Goal: Transaction & Acquisition: Purchase product/service

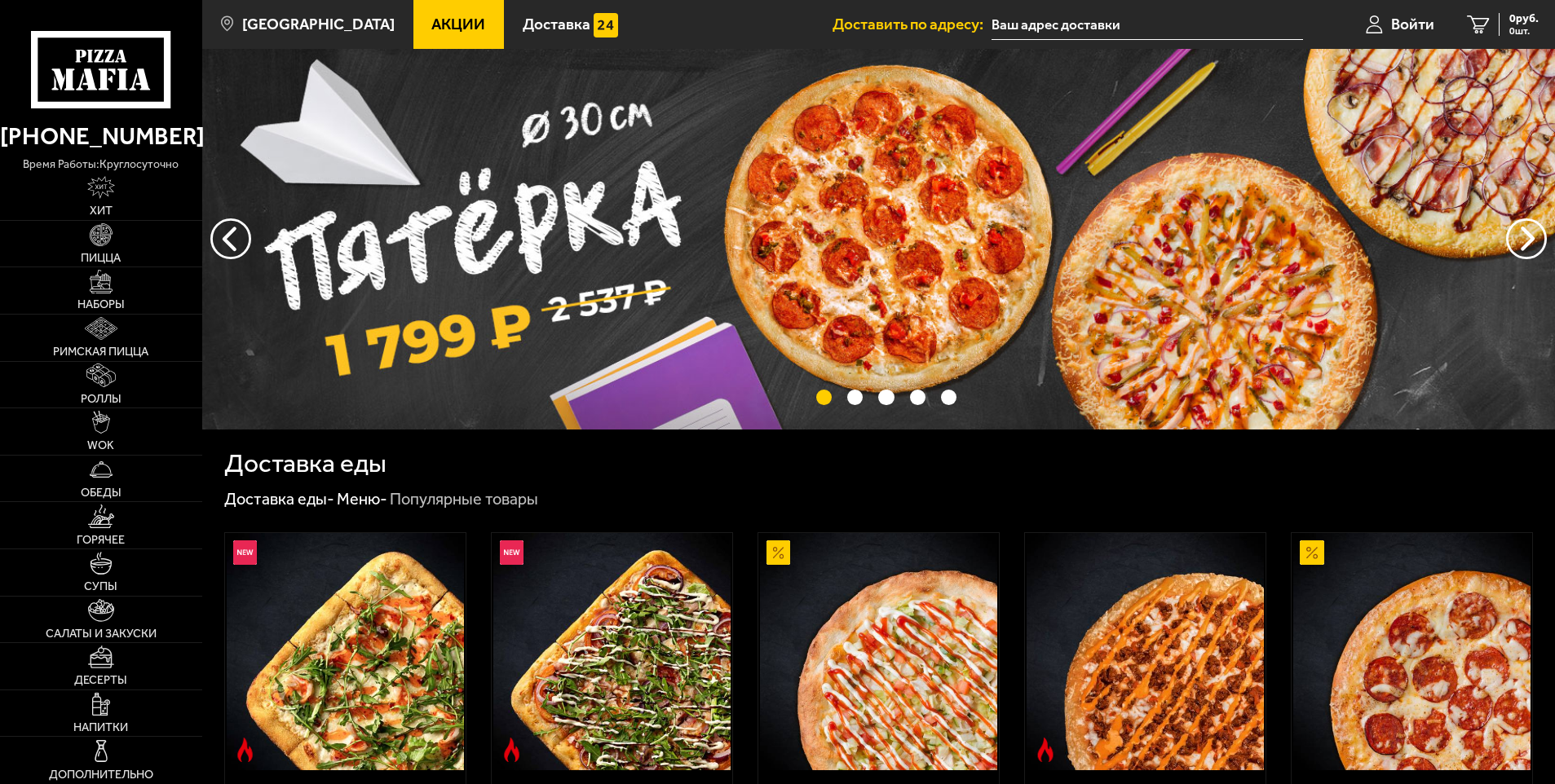
type input "[STREET_ADDRESS]"
click at [103, 283] on img at bounding box center [101, 281] width 23 height 23
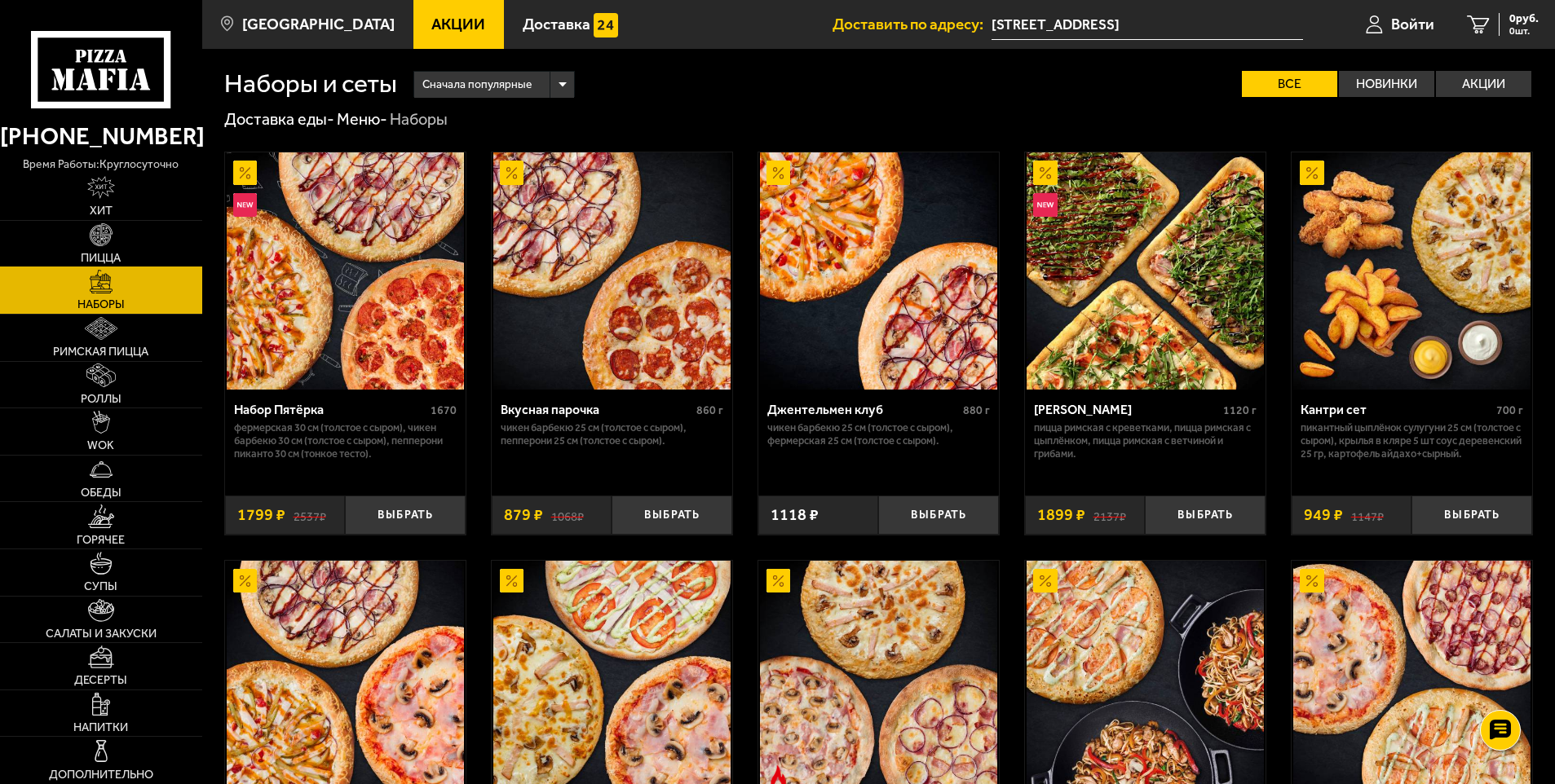
click at [131, 246] on link "Пицца" at bounding box center [101, 244] width 202 height 47
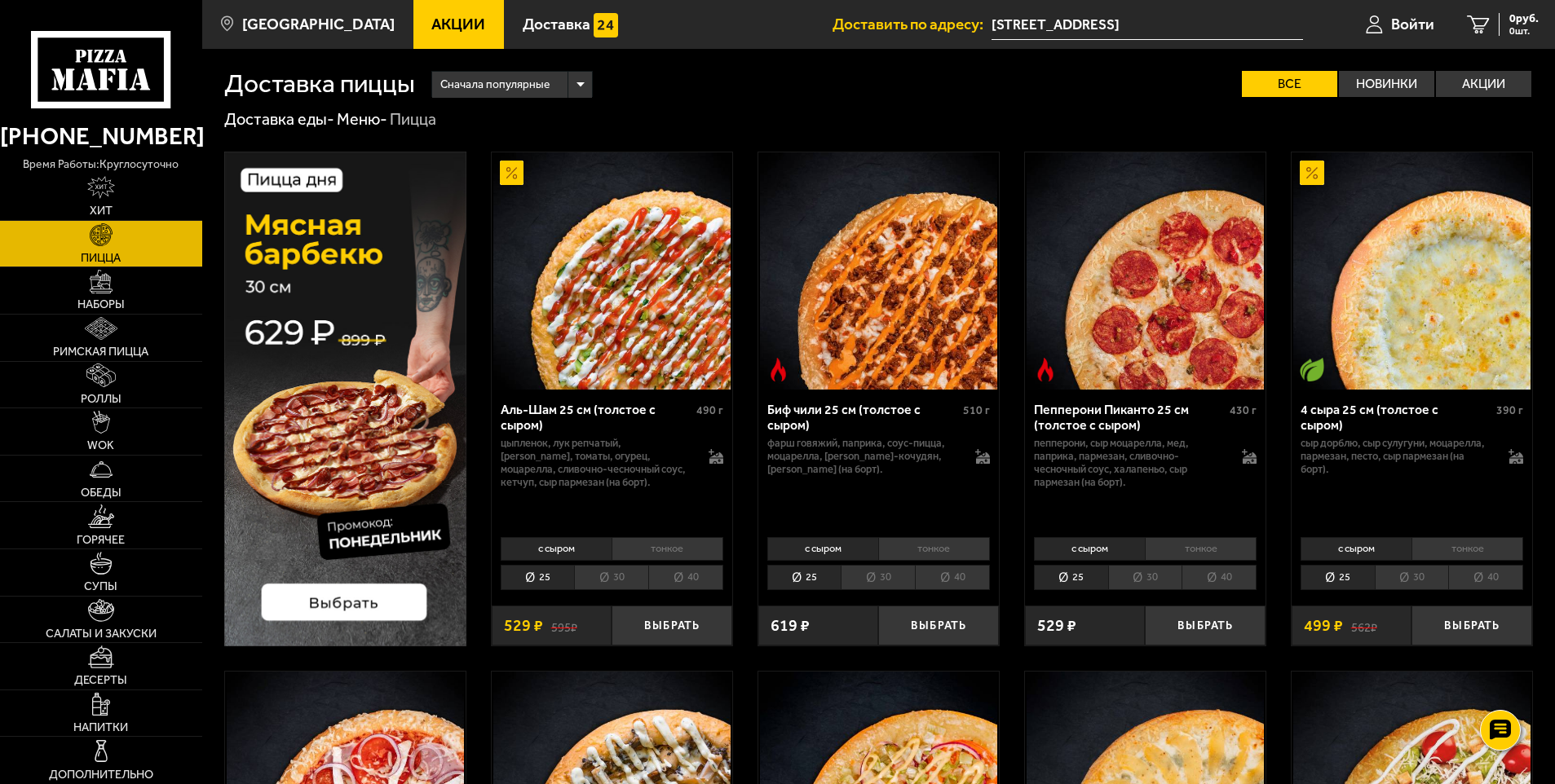
scroll to position [109, 0]
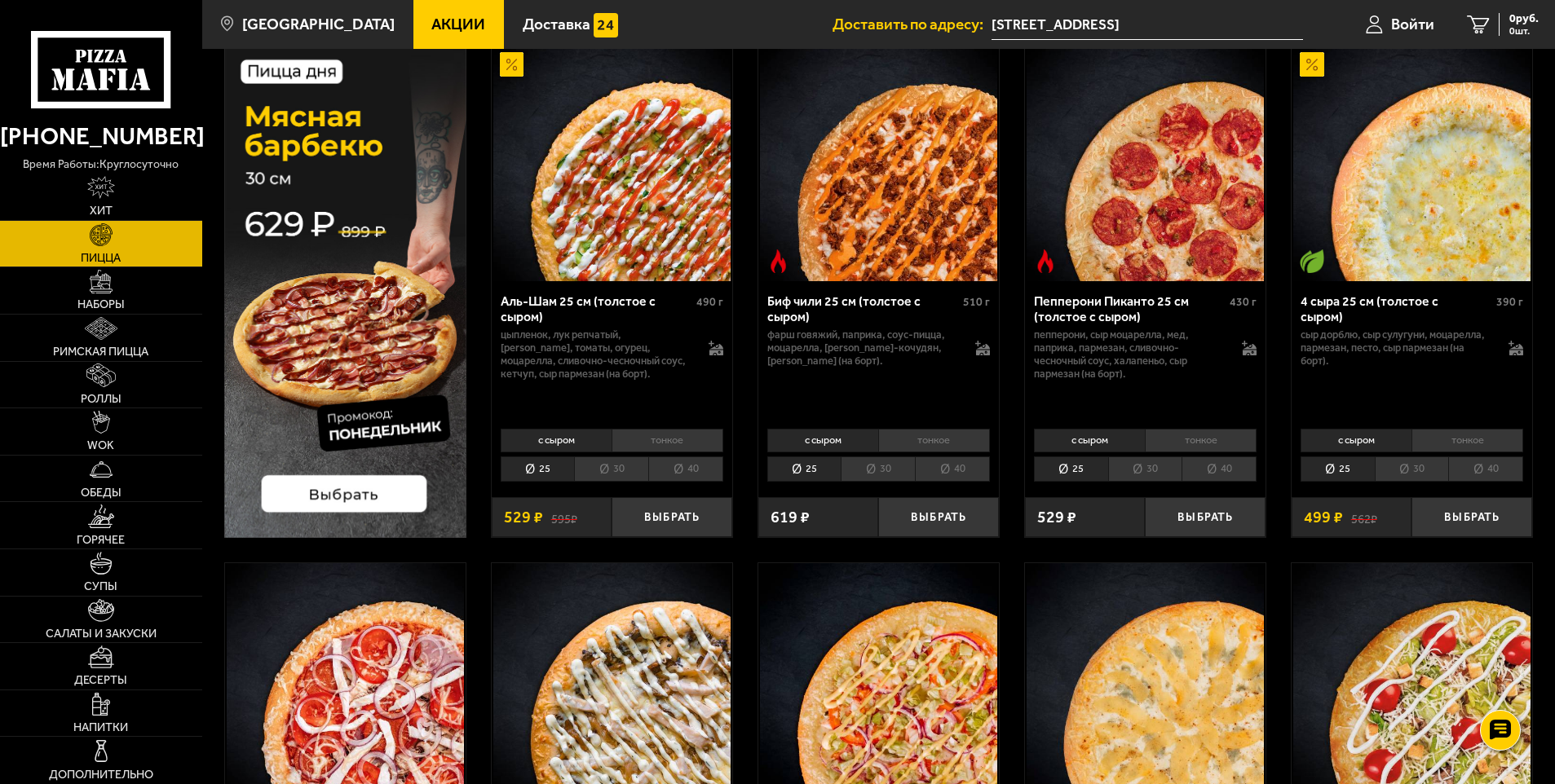
click at [681, 471] on li "40" at bounding box center [686, 469] width 75 height 25
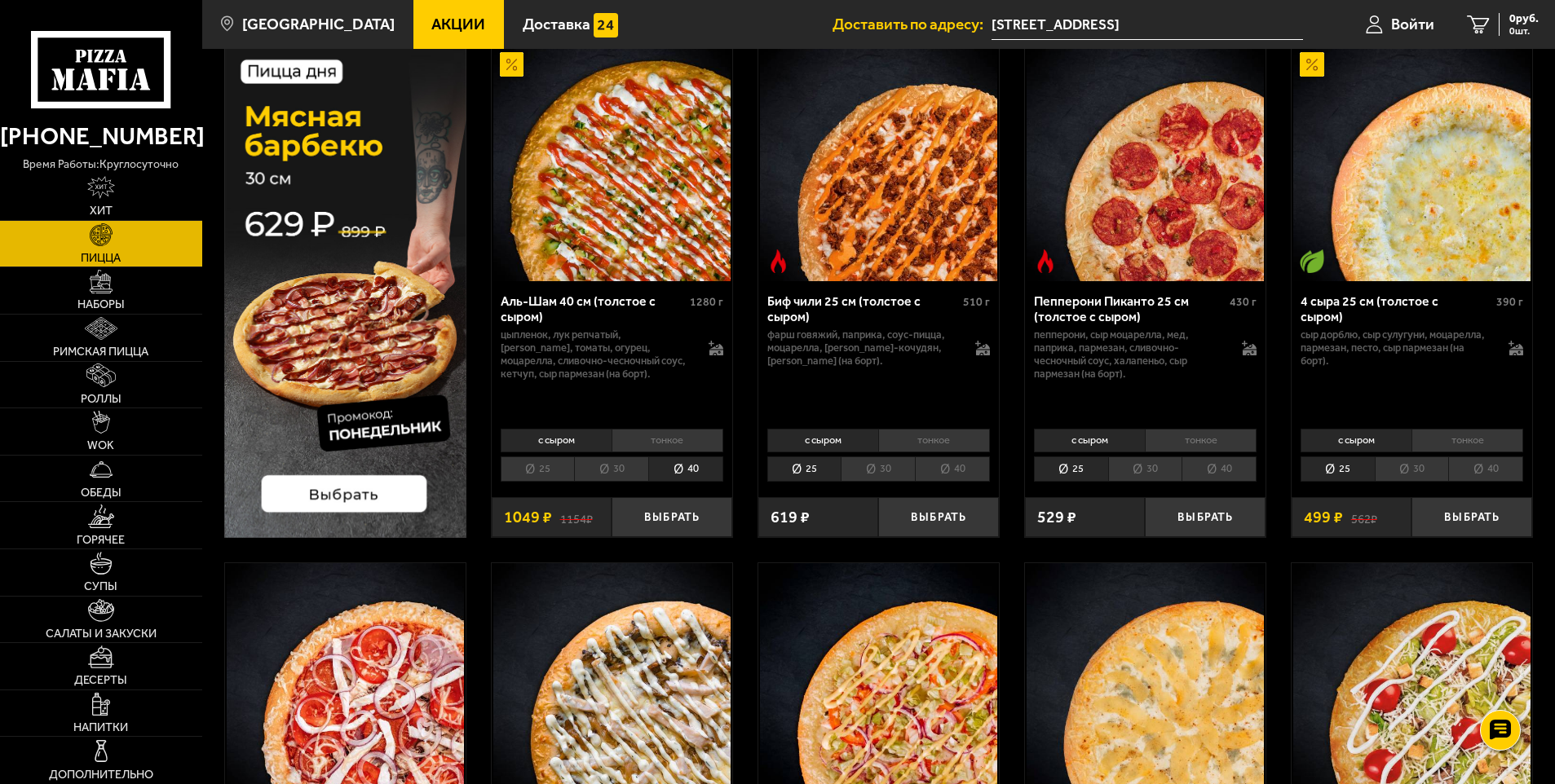
click at [608, 473] on li "30" at bounding box center [610, 469] width 74 height 25
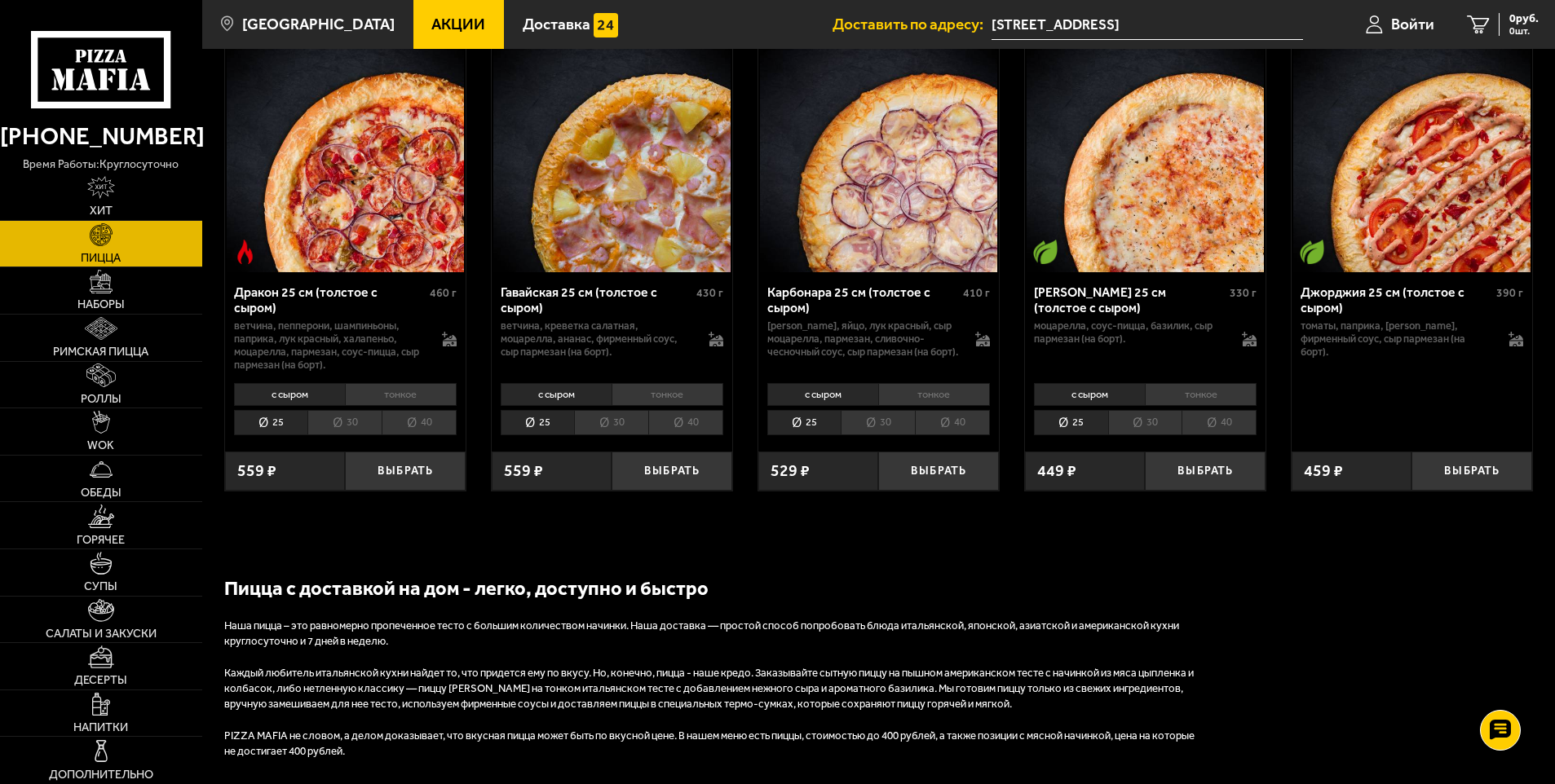
scroll to position [2608, 0]
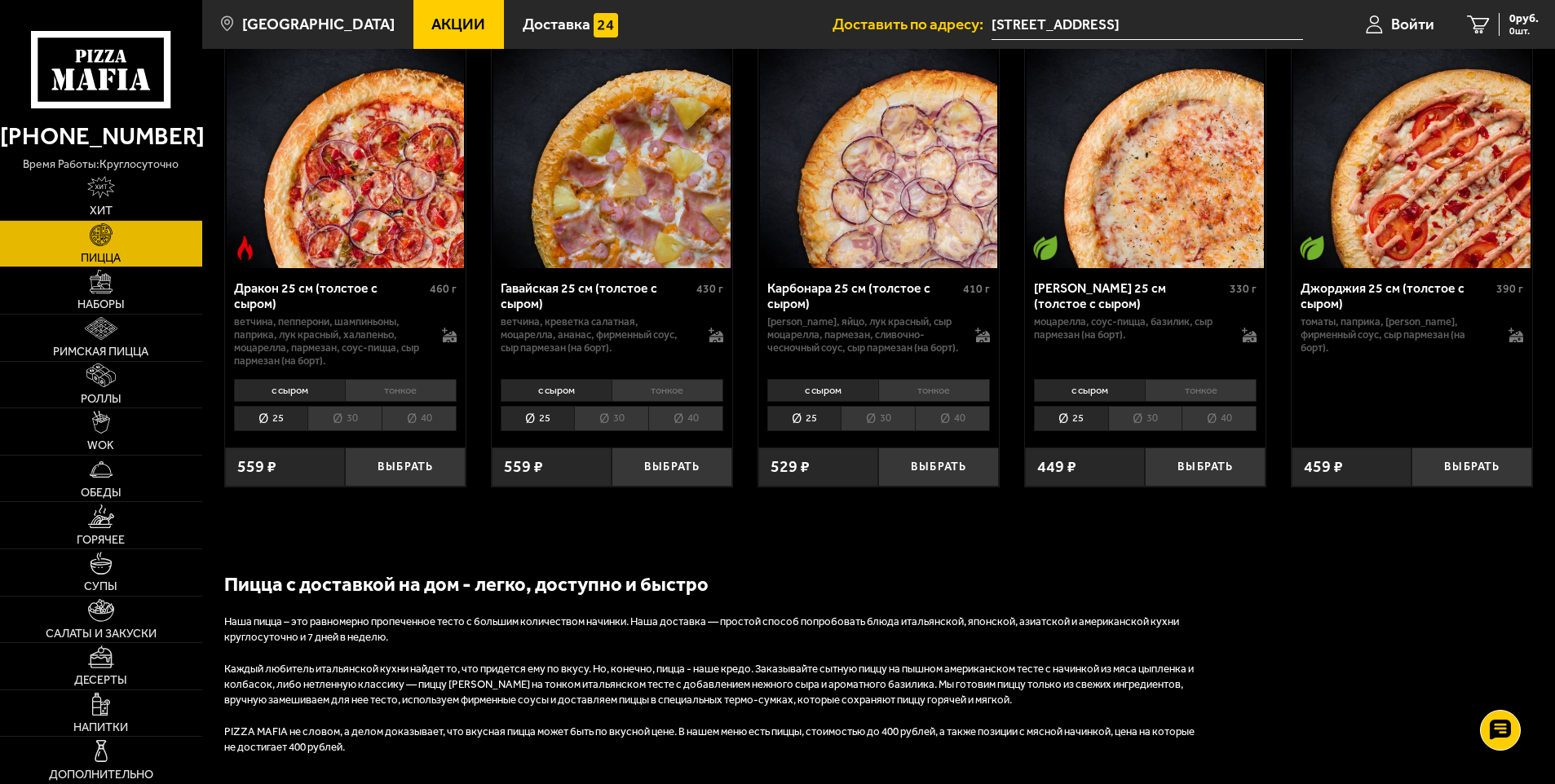
click at [620, 431] on li "30" at bounding box center [610, 419] width 74 height 25
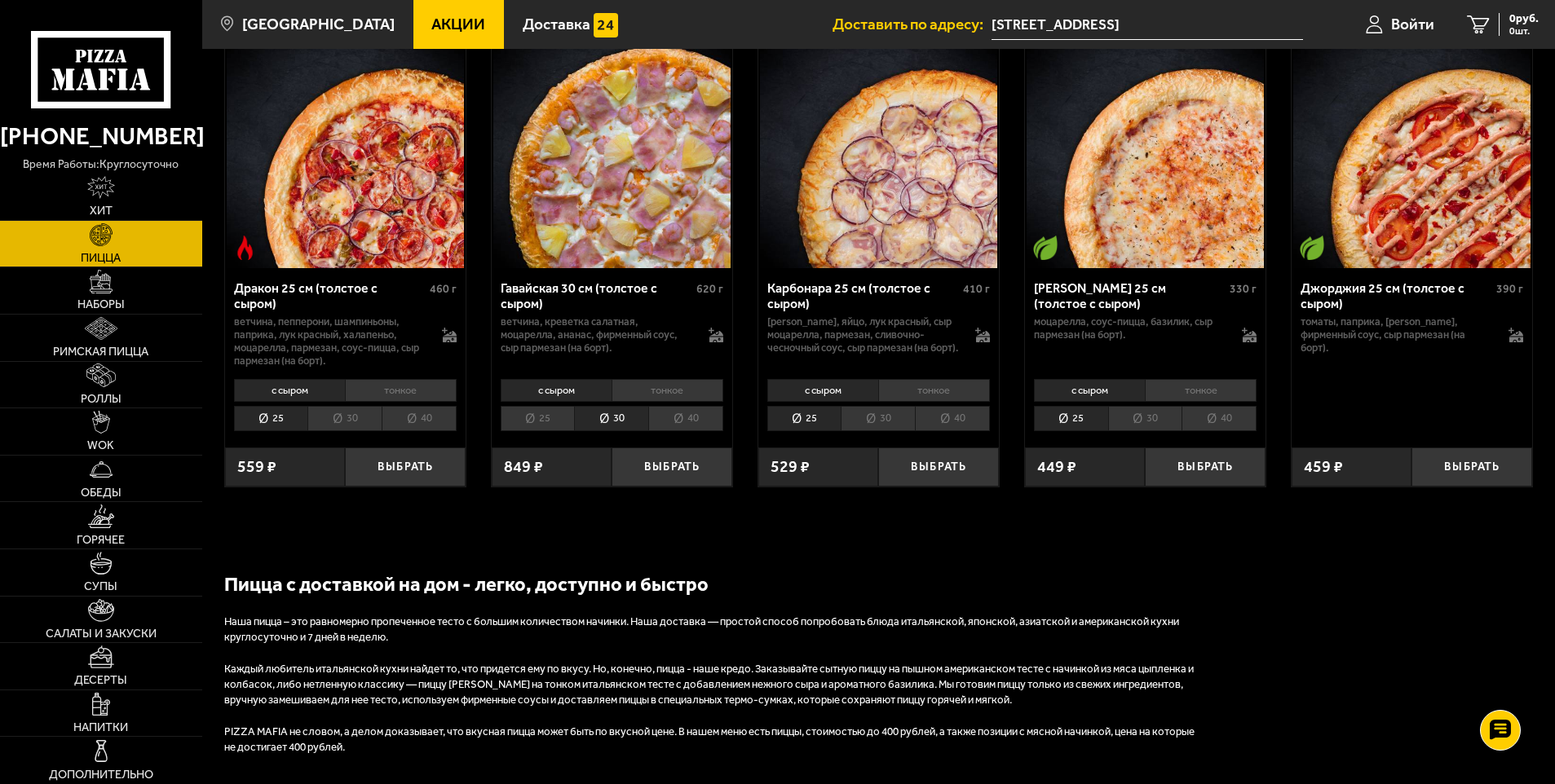
click at [541, 431] on li "25" at bounding box center [537, 419] width 74 height 25
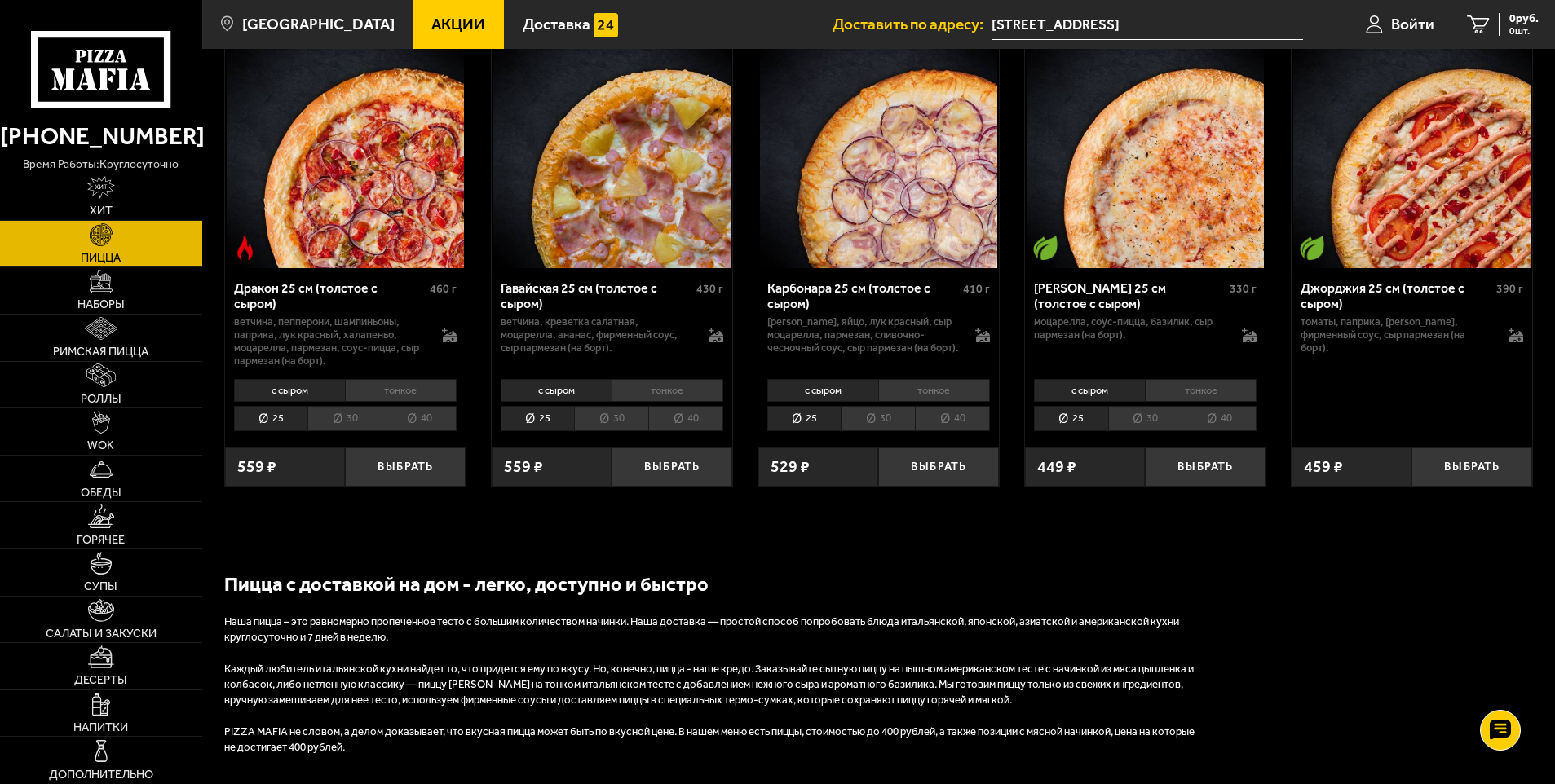
click at [597, 431] on li "30" at bounding box center [610, 419] width 74 height 25
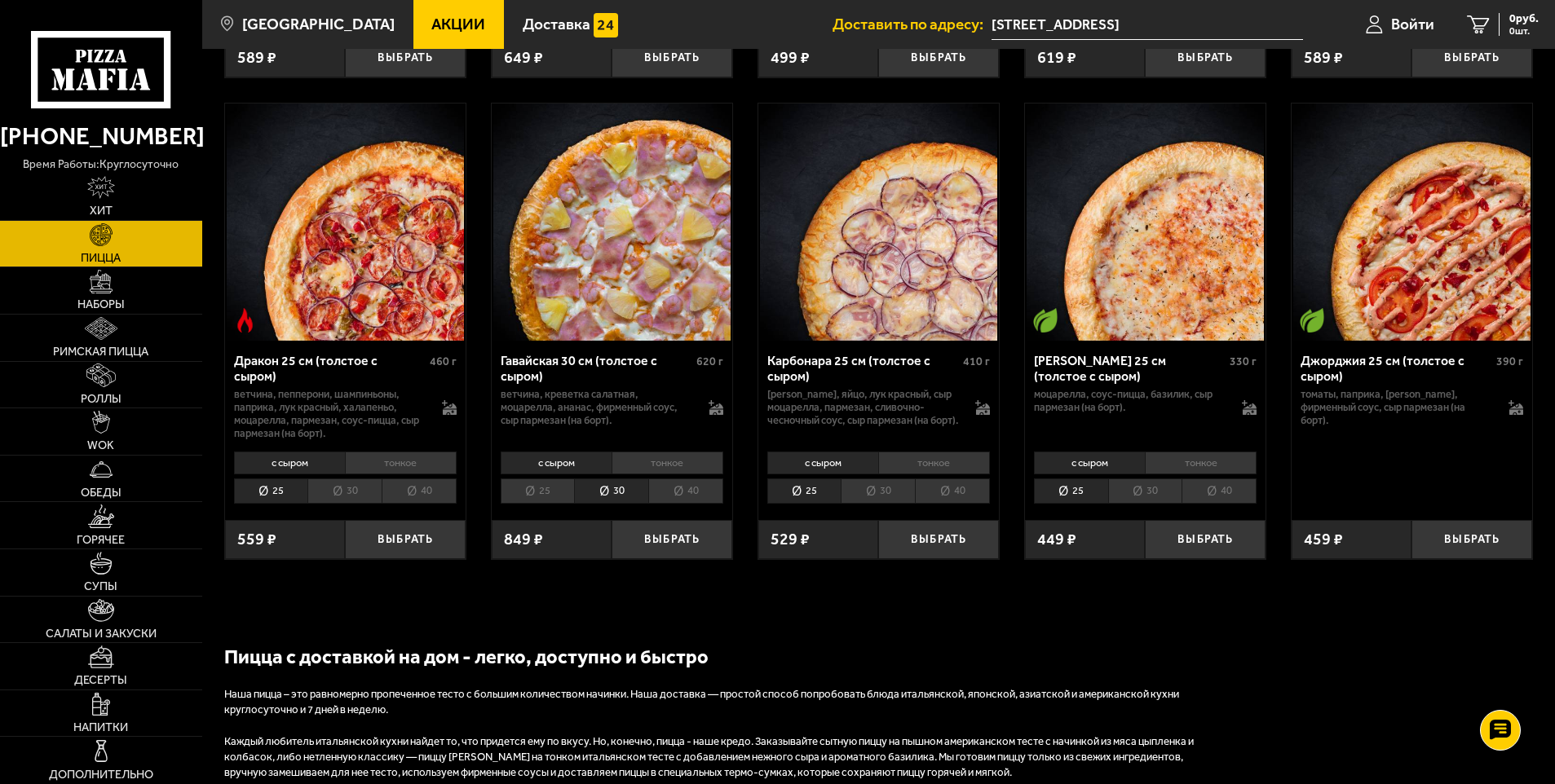
scroll to position [2500, 0]
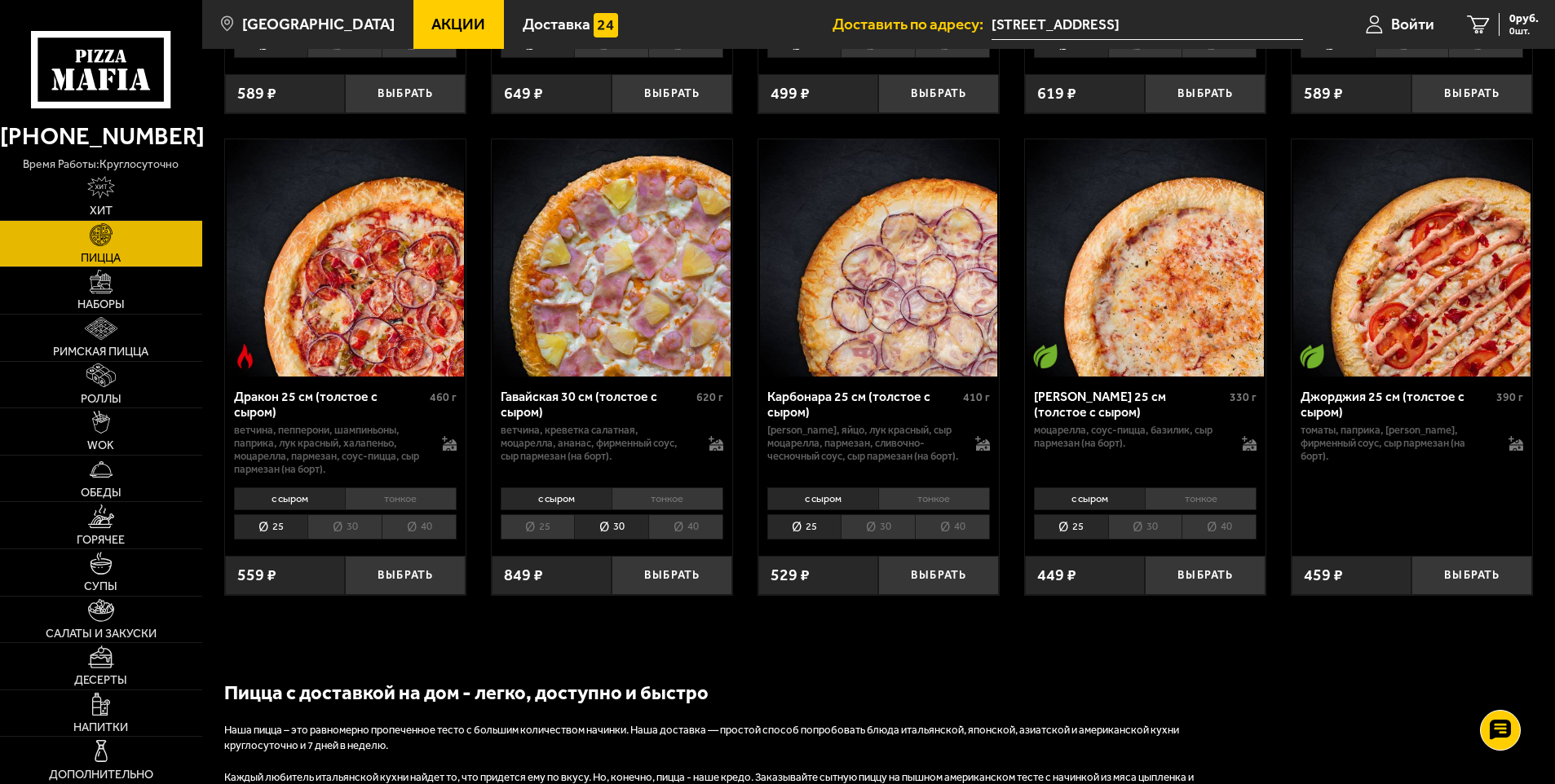
click at [701, 539] on li "40" at bounding box center [686, 527] width 75 height 25
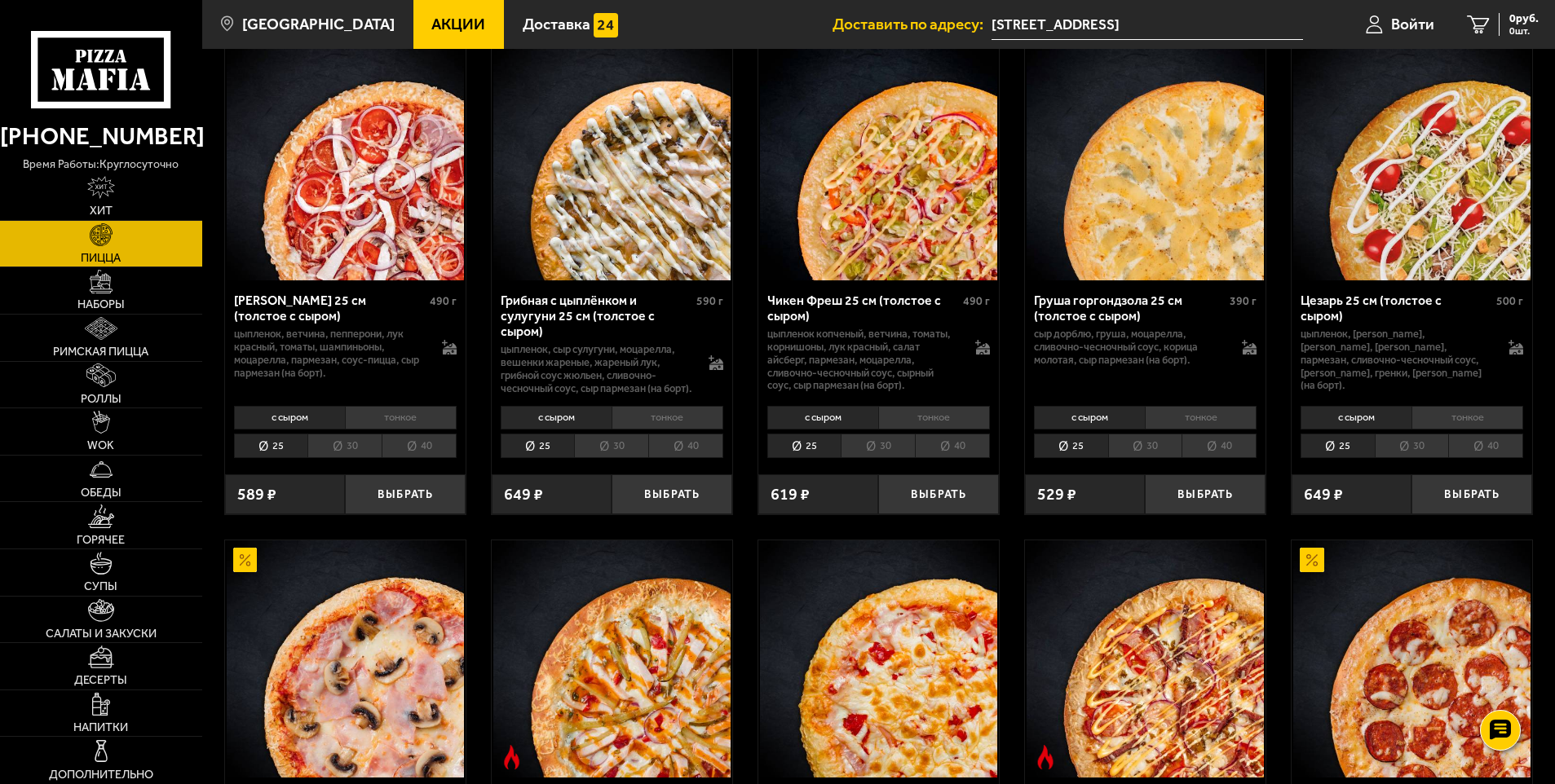
scroll to position [544, 0]
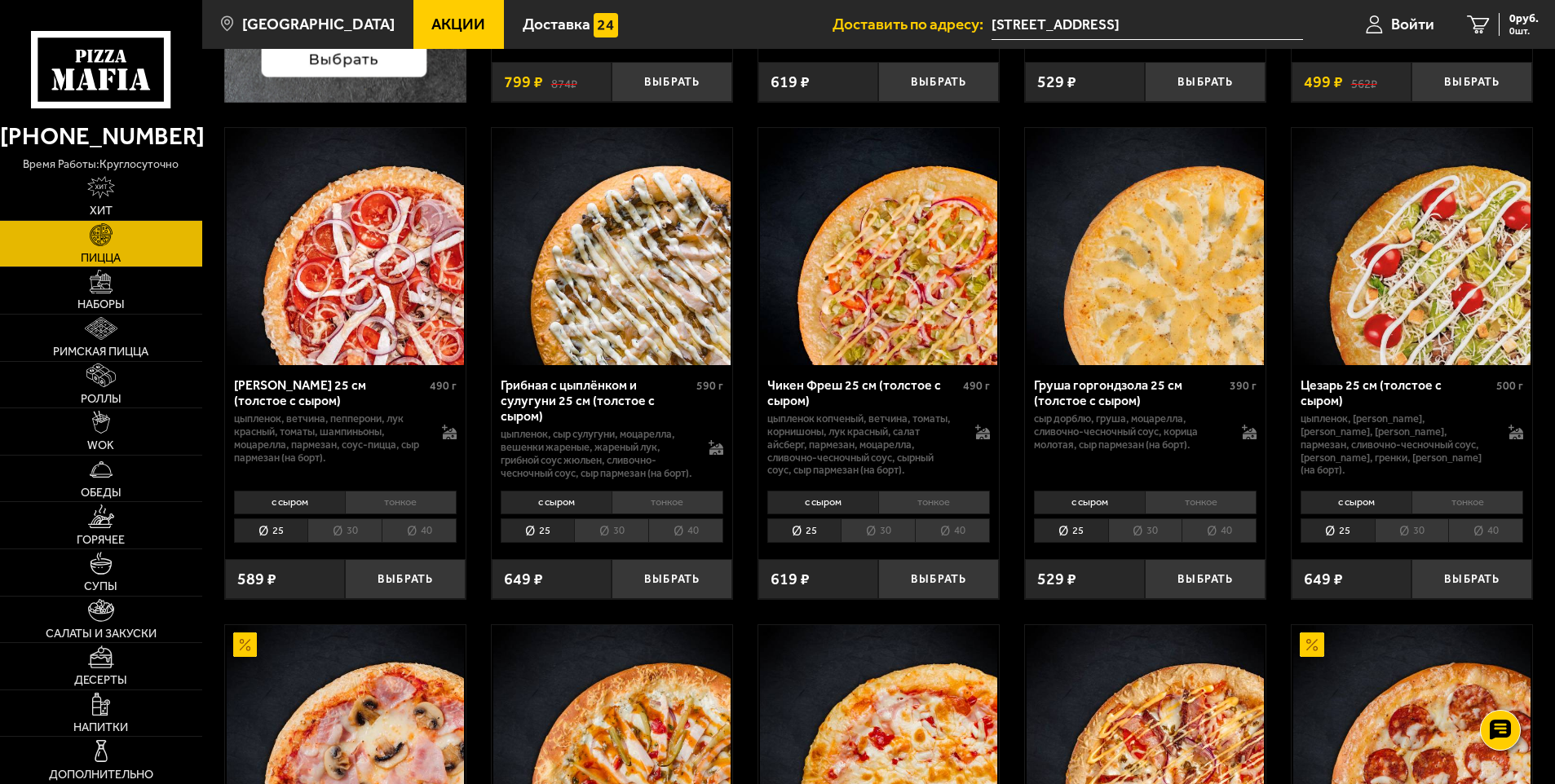
click at [439, 544] on li "40" at bounding box center [419, 531] width 75 height 25
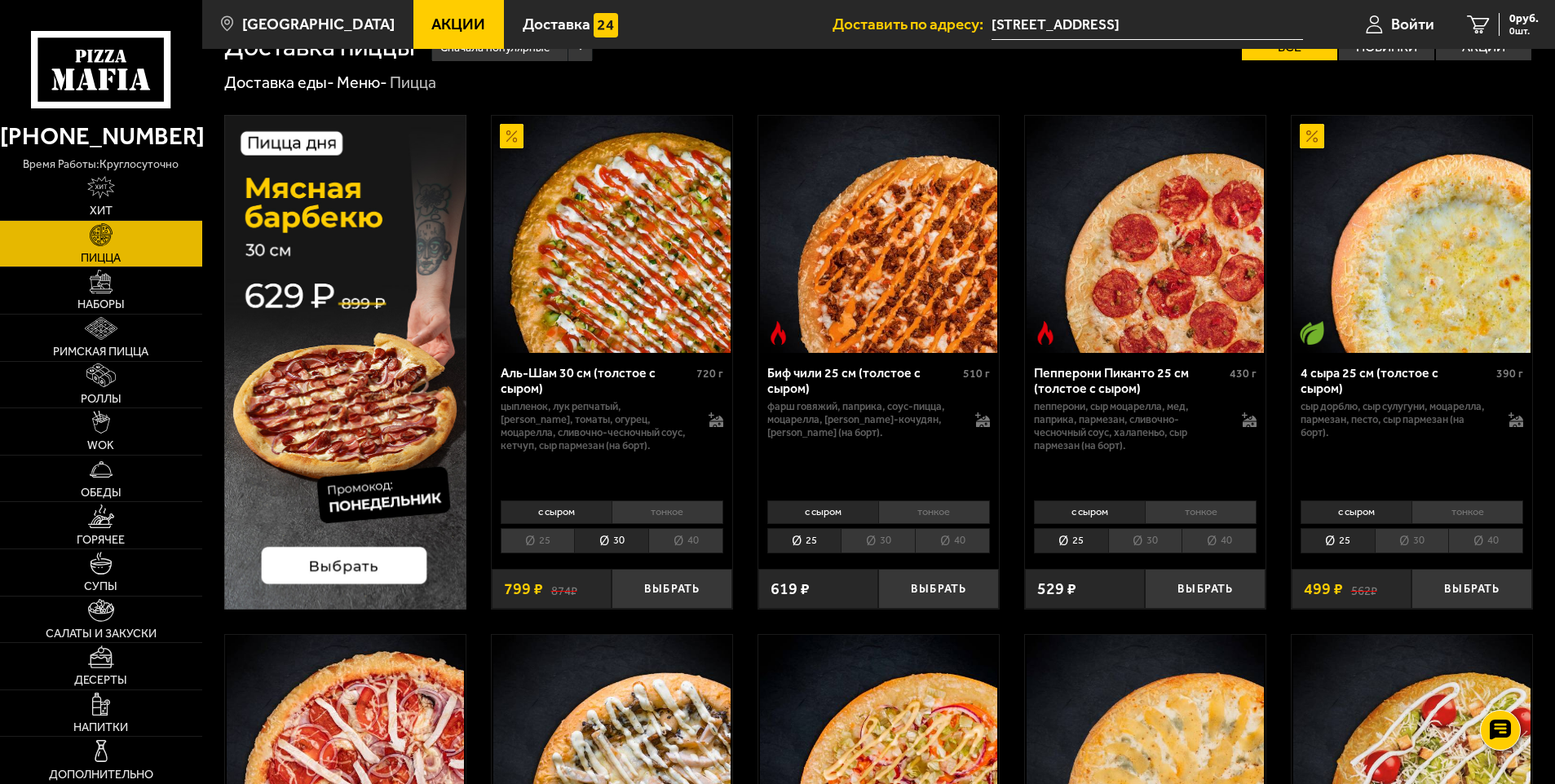
scroll to position [0, 0]
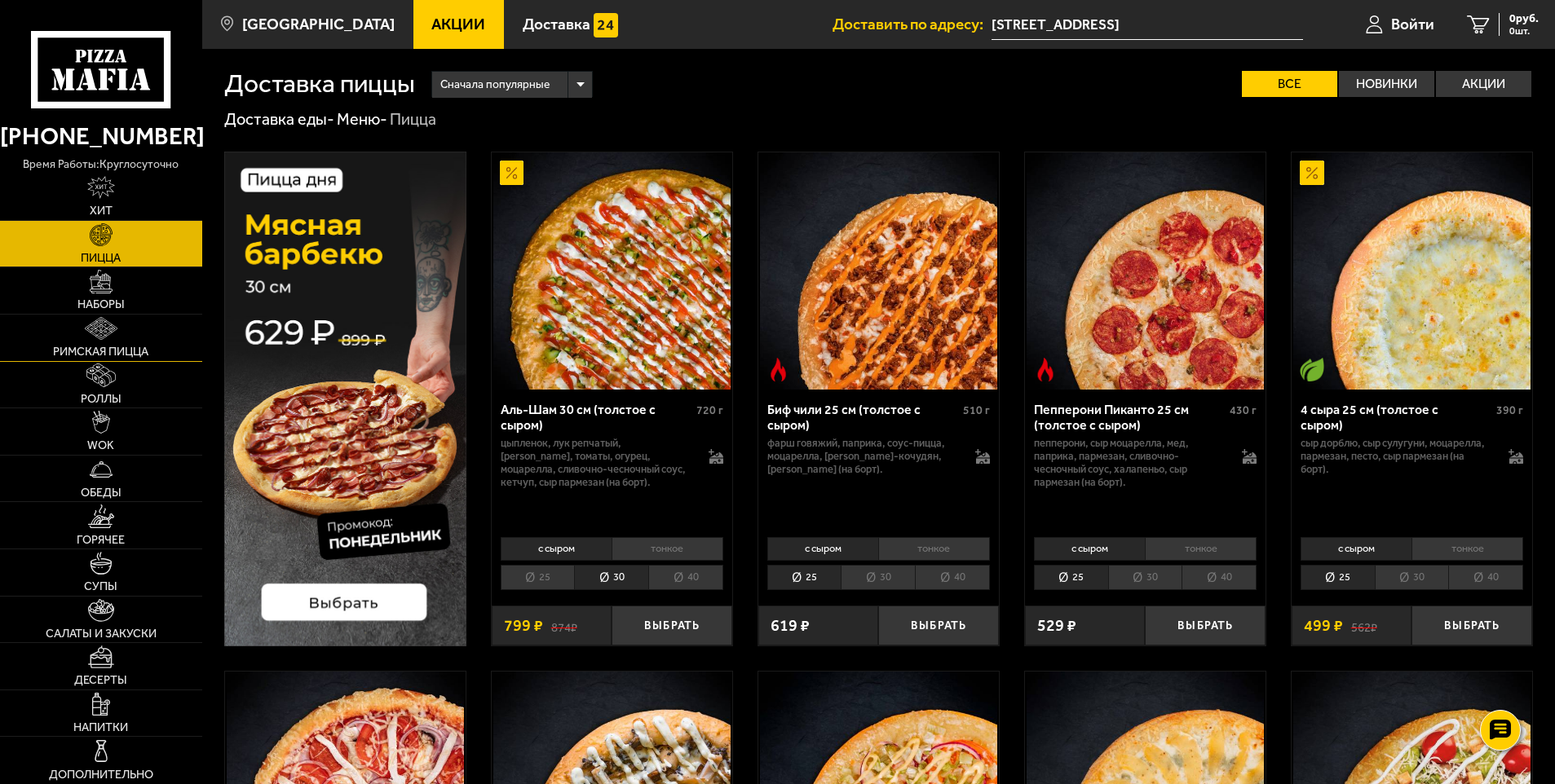
click at [112, 347] on span "Римская пицца" at bounding box center [100, 352] width 95 height 11
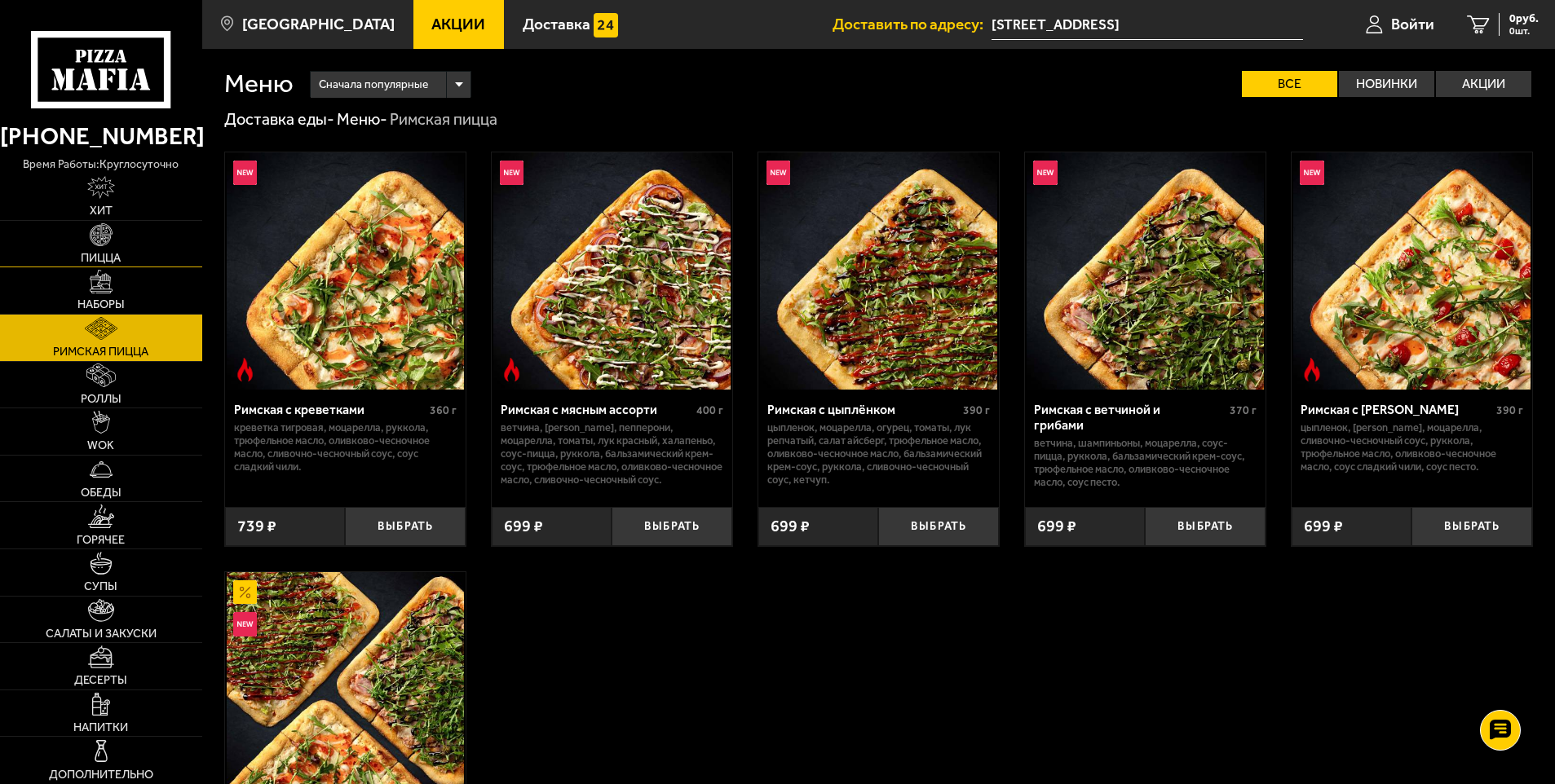
click at [135, 237] on link "Пицца" at bounding box center [101, 244] width 202 height 47
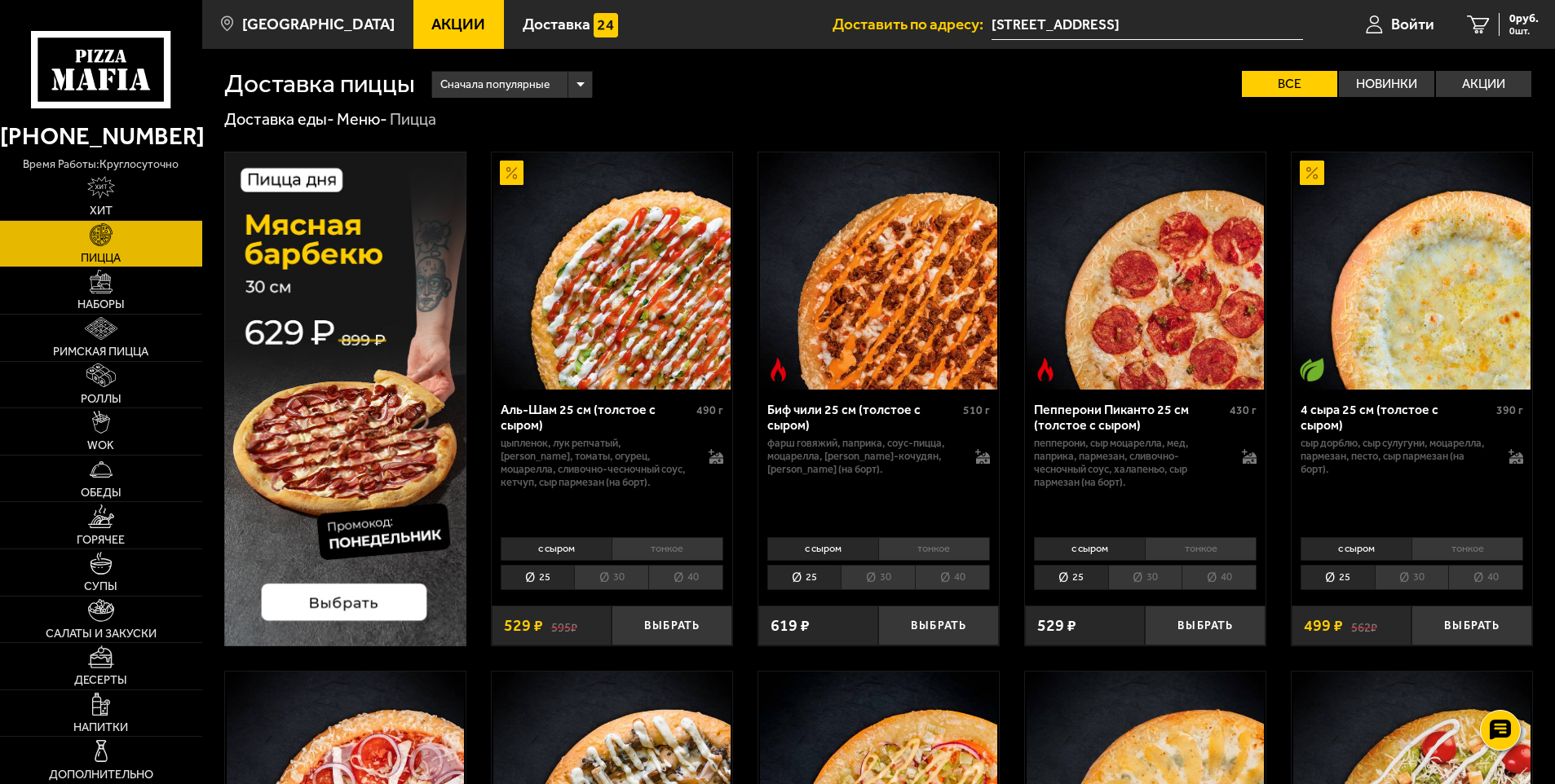
click at [684, 576] on li "40" at bounding box center [686, 578] width 75 height 25
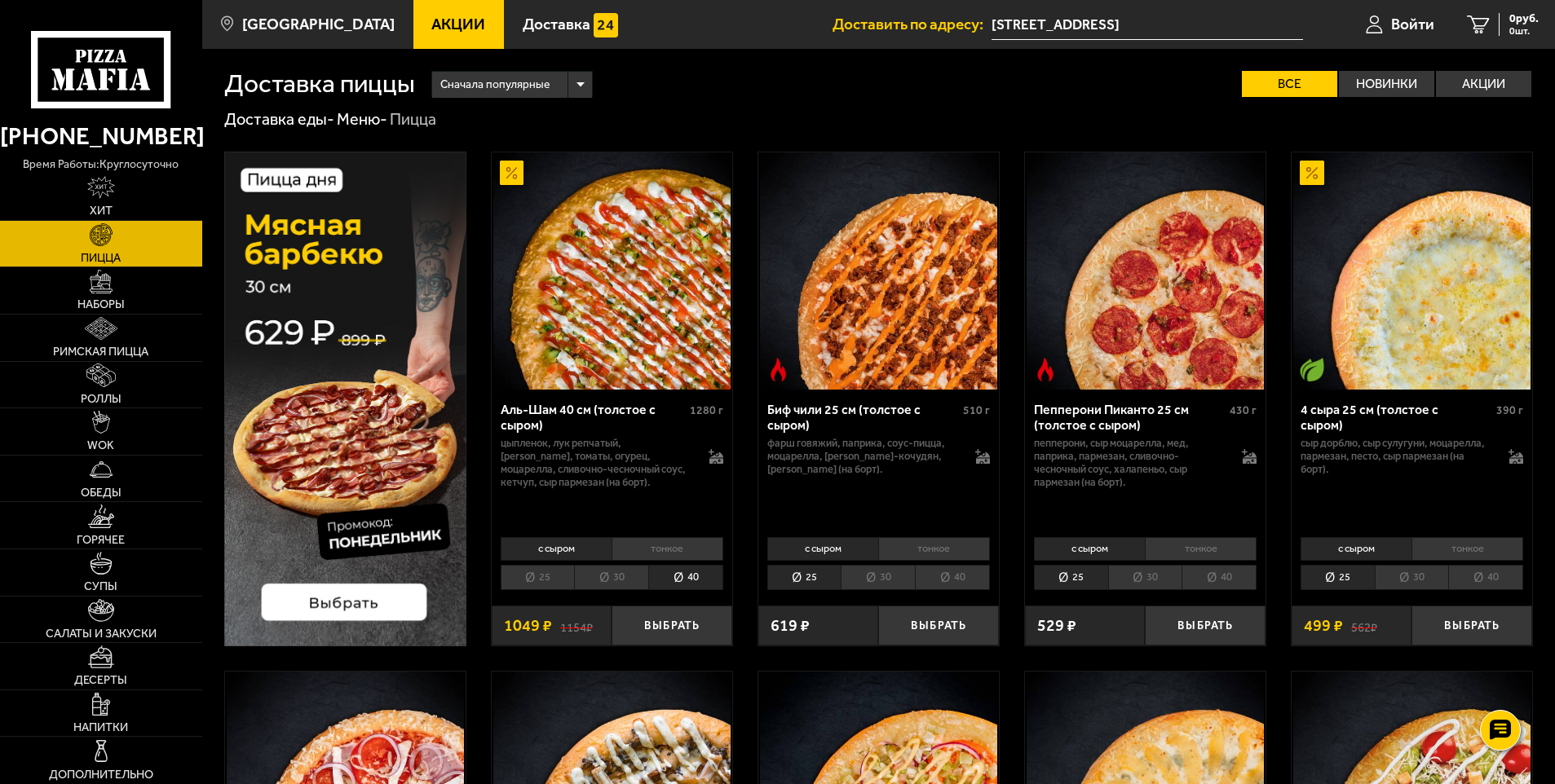
click at [699, 579] on li "40" at bounding box center [686, 578] width 75 height 25
click at [686, 578] on li "40" at bounding box center [686, 578] width 75 height 25
click at [679, 629] on button "Выбрать" at bounding box center [672, 625] width 121 height 40
click at [1515, 18] on span "1049 руб." at bounding box center [1514, 18] width 49 height 11
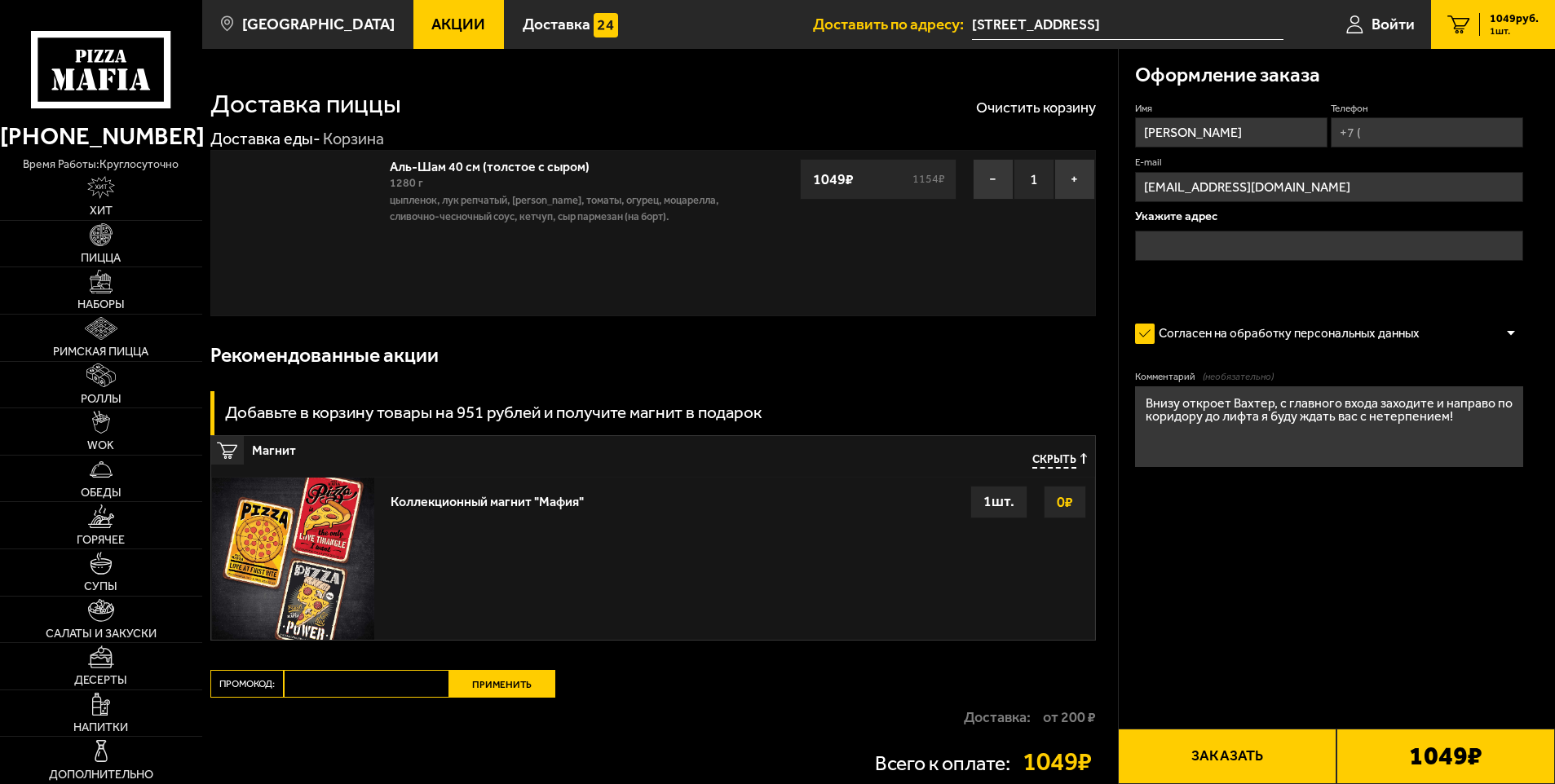
type input "[STREET_ADDRESS]"
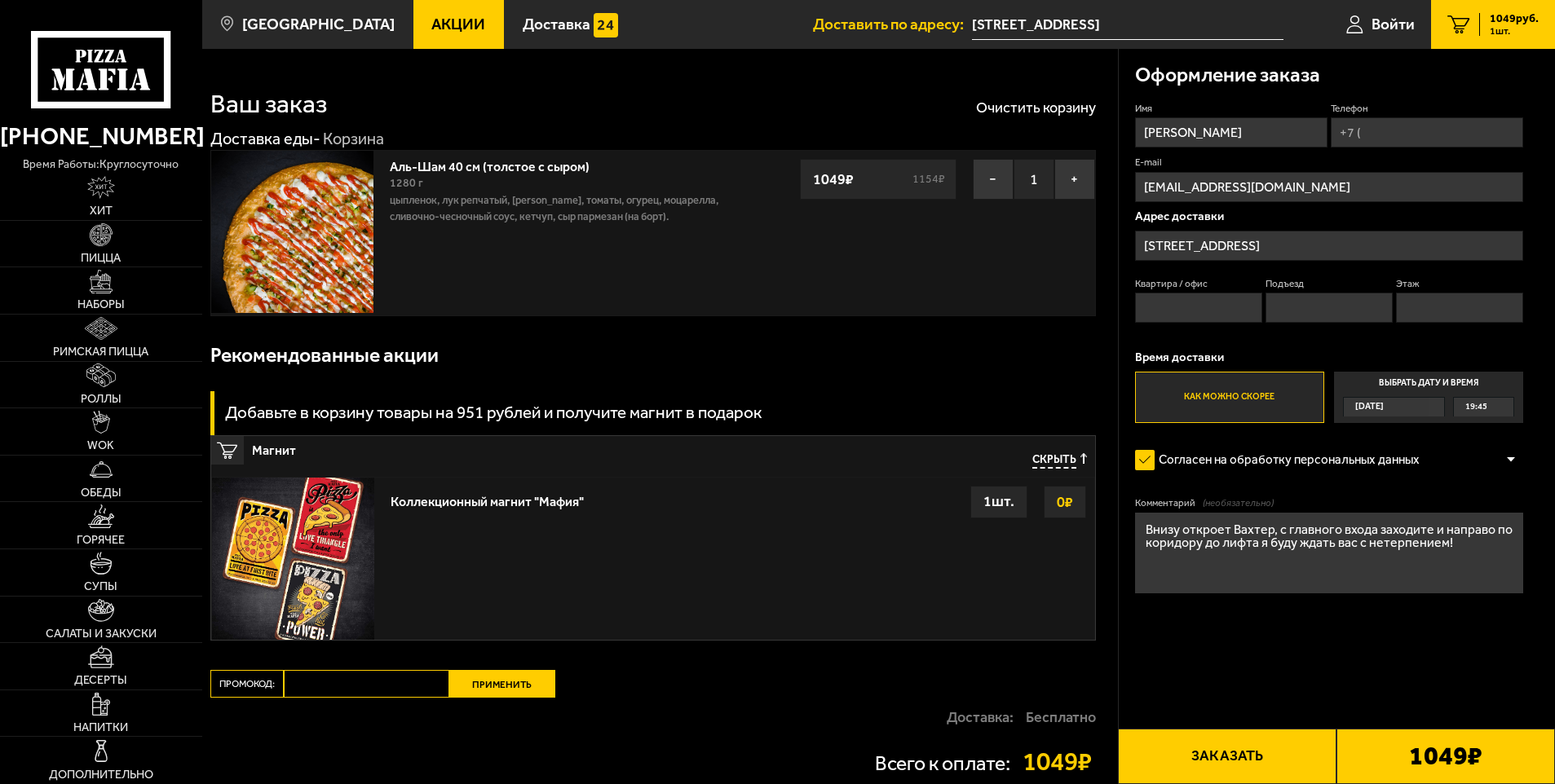
click at [1388, 136] on input "Телефон" at bounding box center [1427, 133] width 192 height 31
type input "[PHONE_NUMBER]"
type input "192"
type input "1"
type input "11"
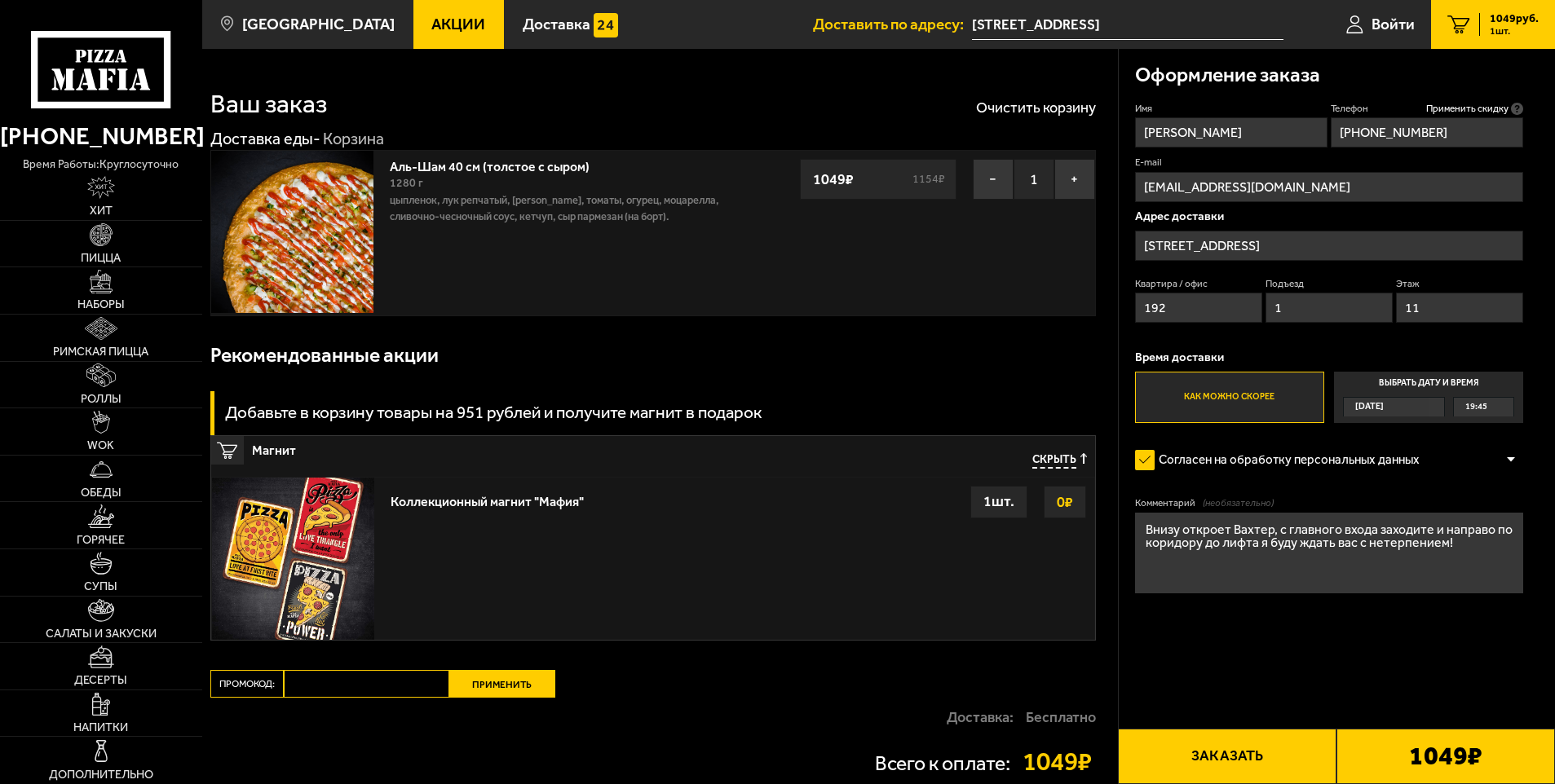
scroll to position [166, 0]
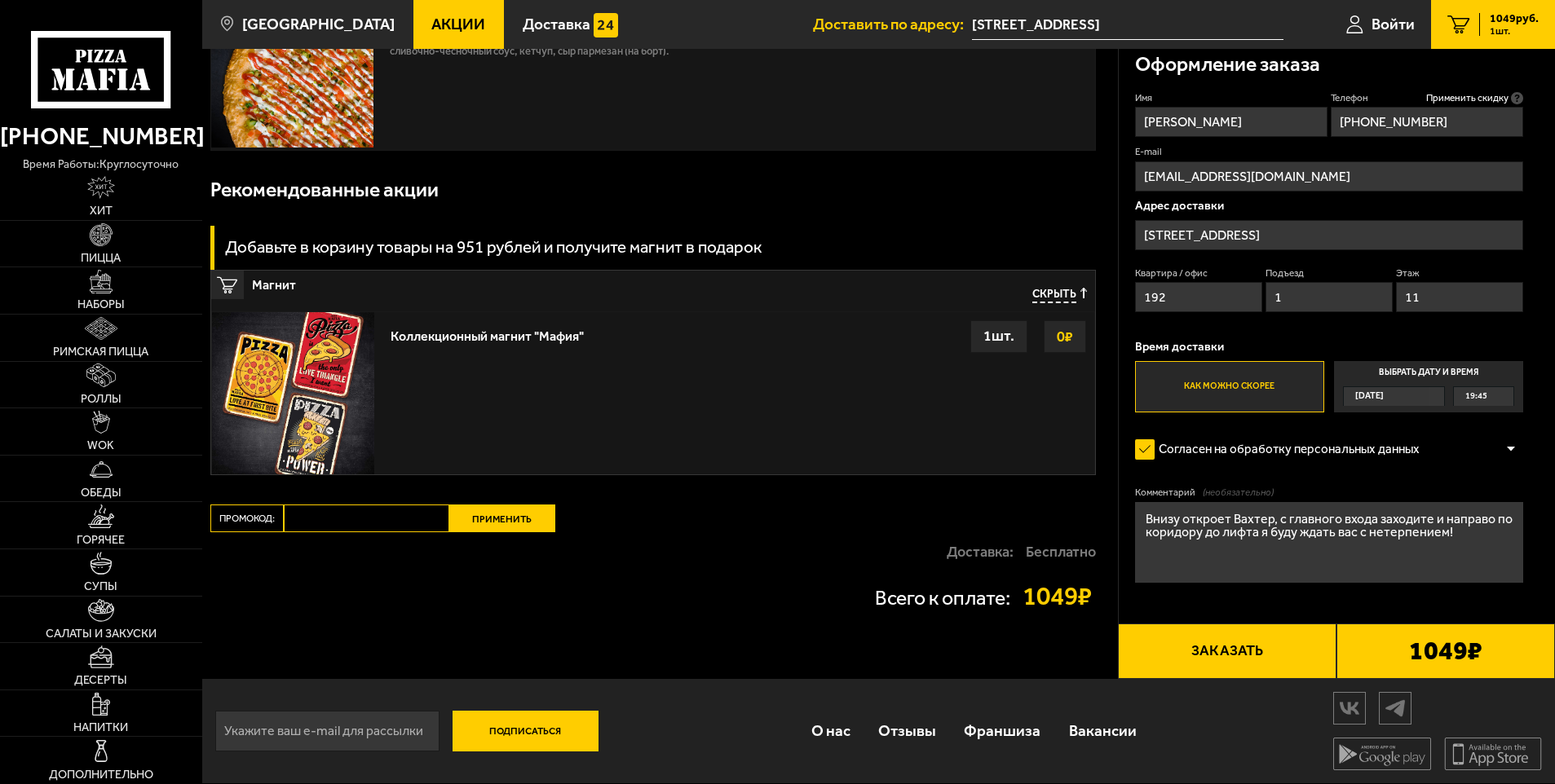
click at [1467, 534] on textarea "Внизу откроет Вахтер, с главного входа заходите и направо по коридору до лифта …" at bounding box center [1330, 542] width 389 height 81
type textarea "Внизу откроет Вахтер, с главного входа заходите и направо по коридору до лифта …"
click at [1202, 659] on button "Заказать" at bounding box center [1226, 651] width 218 height 55
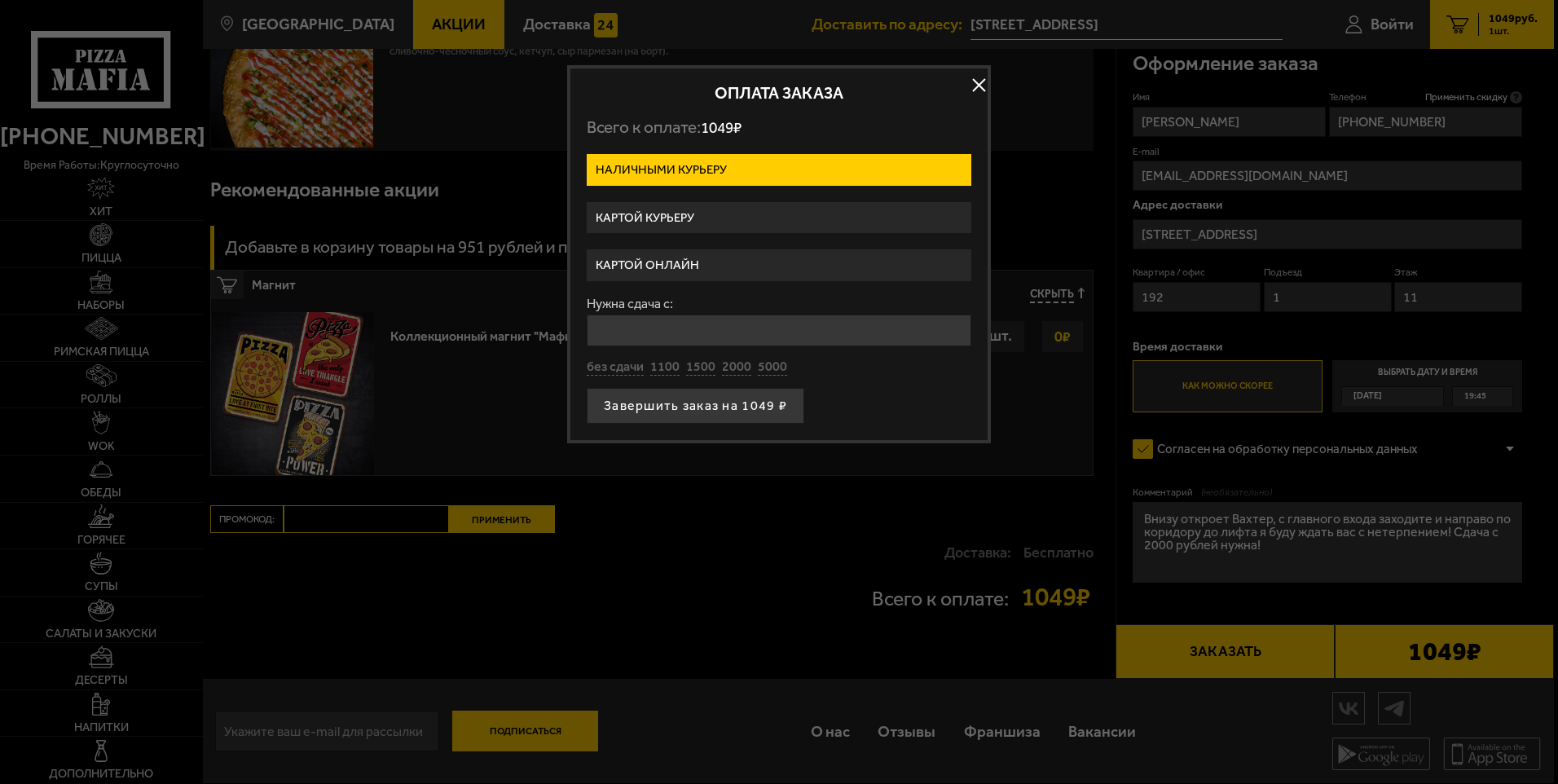
click at [652, 330] on input "Нужна сдача с:" at bounding box center [779, 330] width 385 height 31
type input "2050"
click at [686, 409] on button "Завершить заказ на 1049 ₽" at bounding box center [696, 406] width 217 height 36
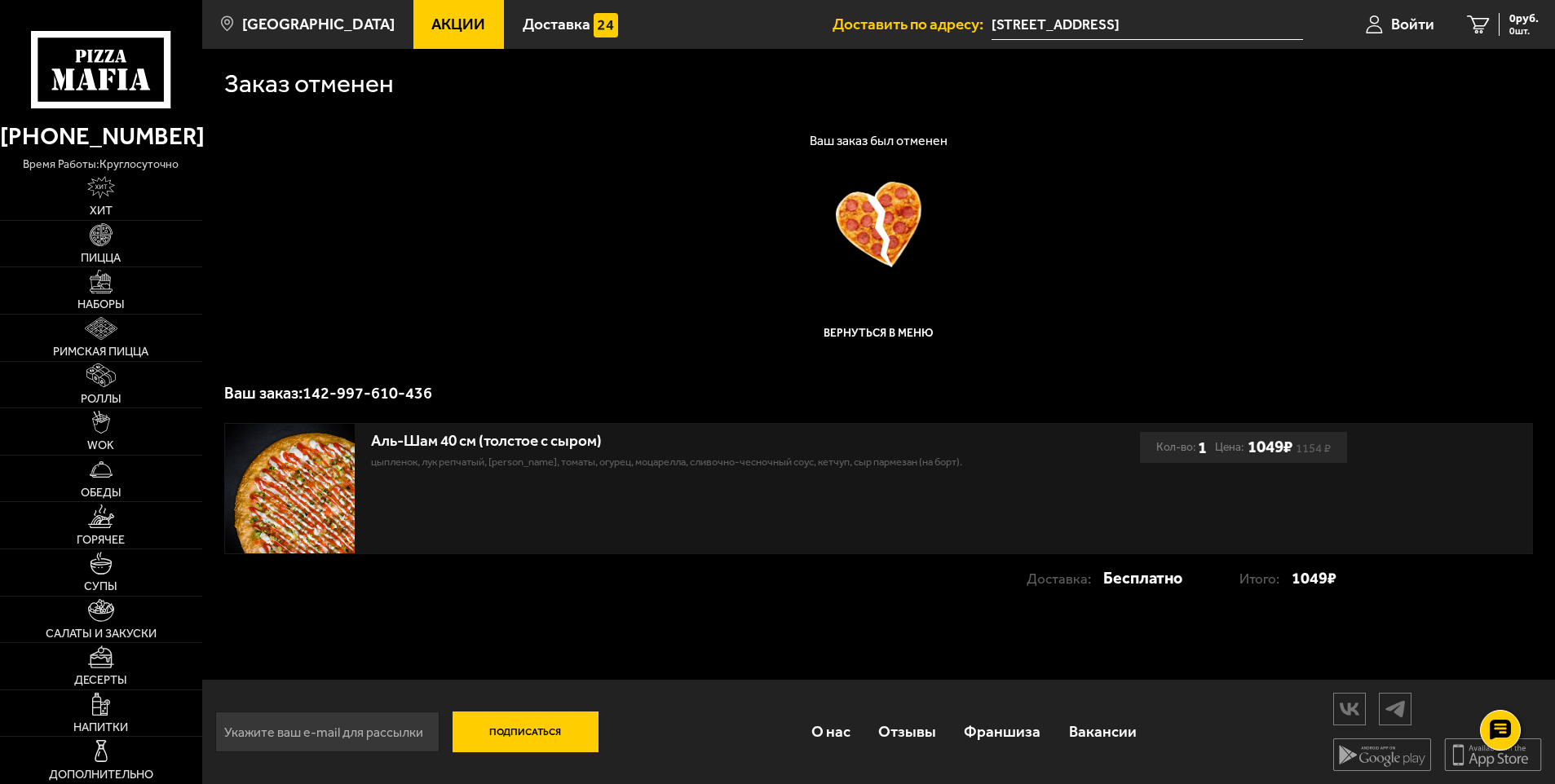
scroll to position [1, 0]
click at [121, 240] on link "Пицца" at bounding box center [101, 244] width 202 height 47
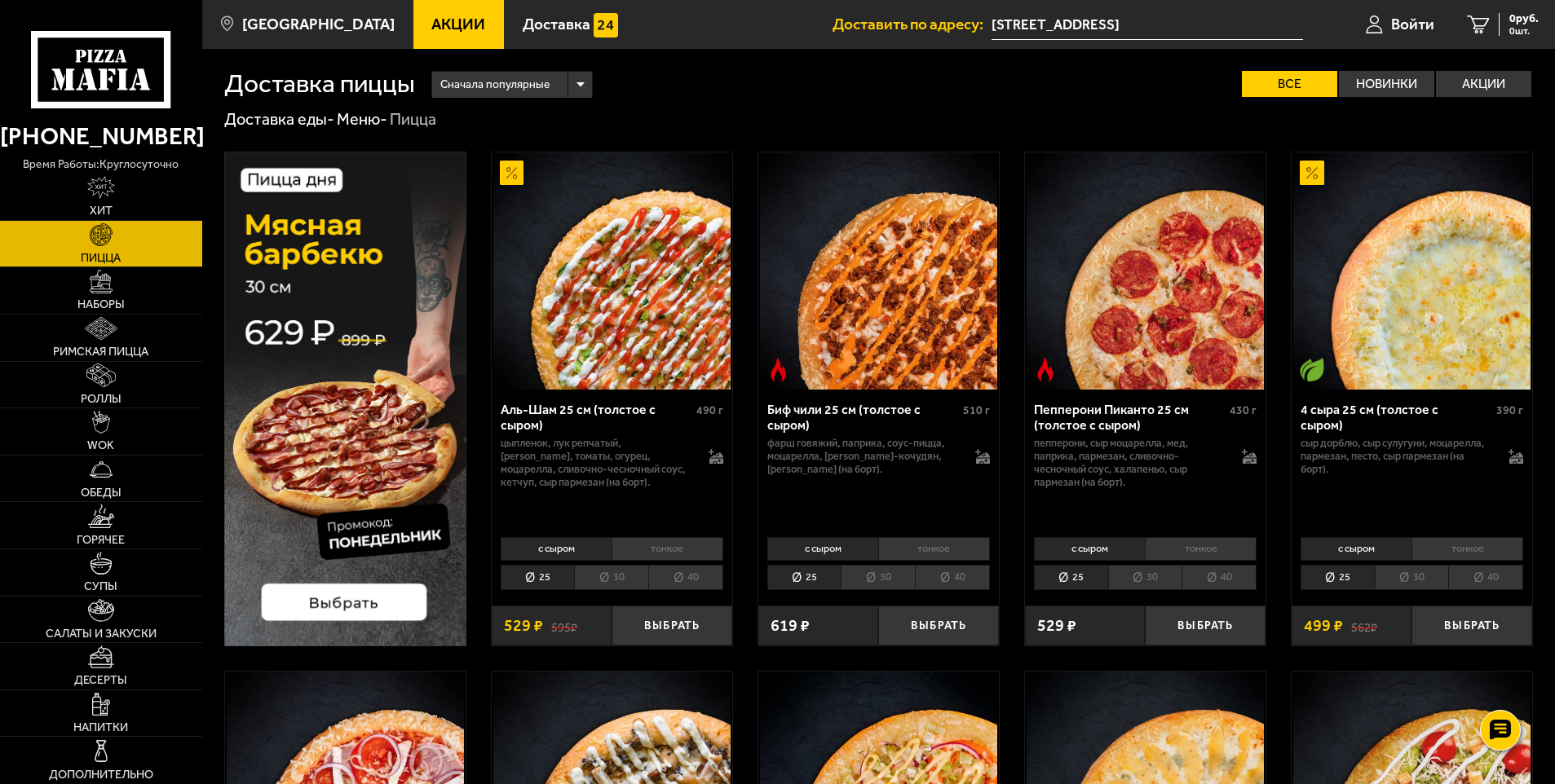
click at [688, 580] on li "40" at bounding box center [686, 578] width 75 height 25
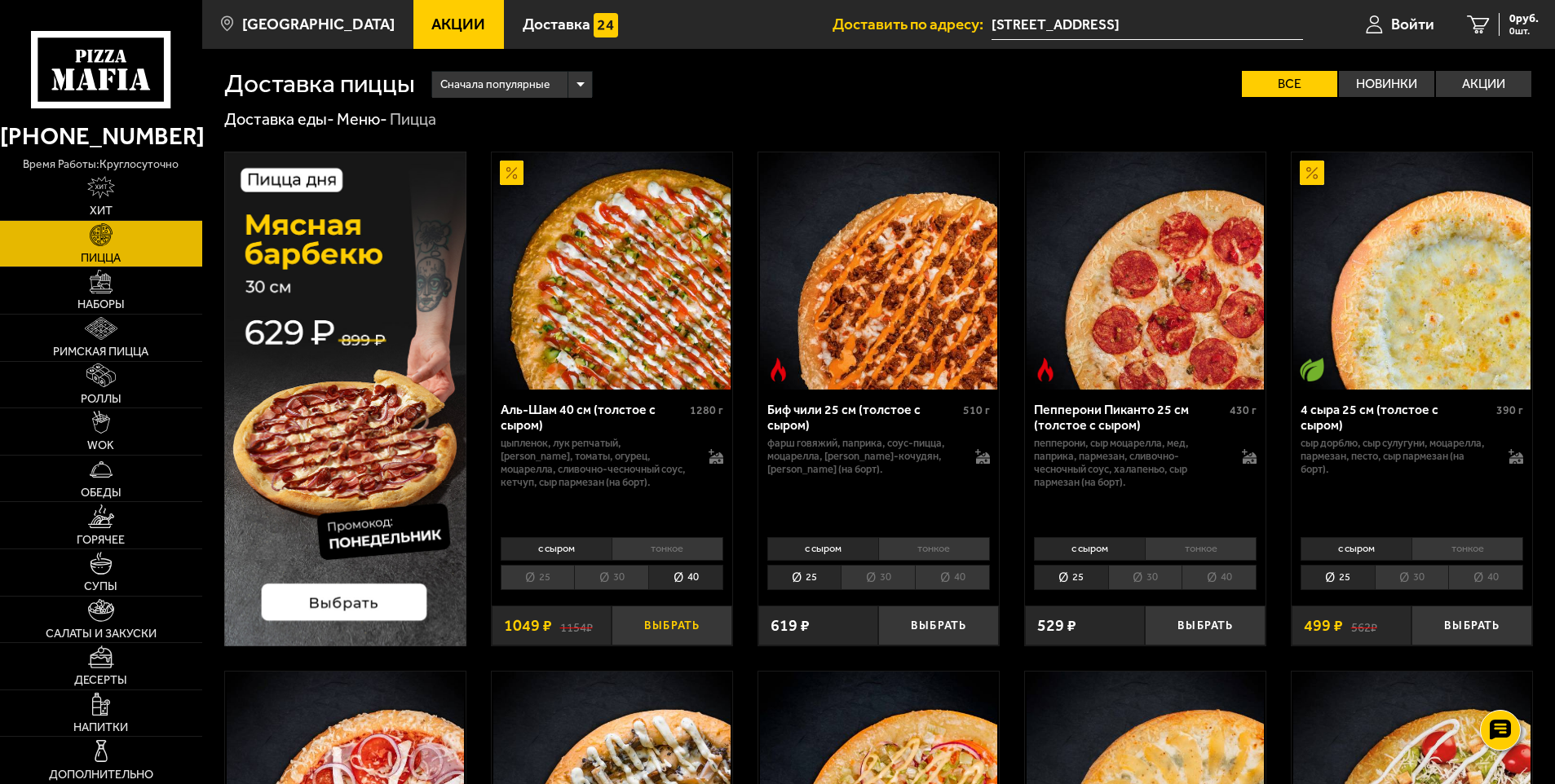
click at [685, 629] on button "Выбрать" at bounding box center [672, 625] width 121 height 40
click at [1495, 30] on span "1 шт." at bounding box center [1514, 31] width 49 height 10
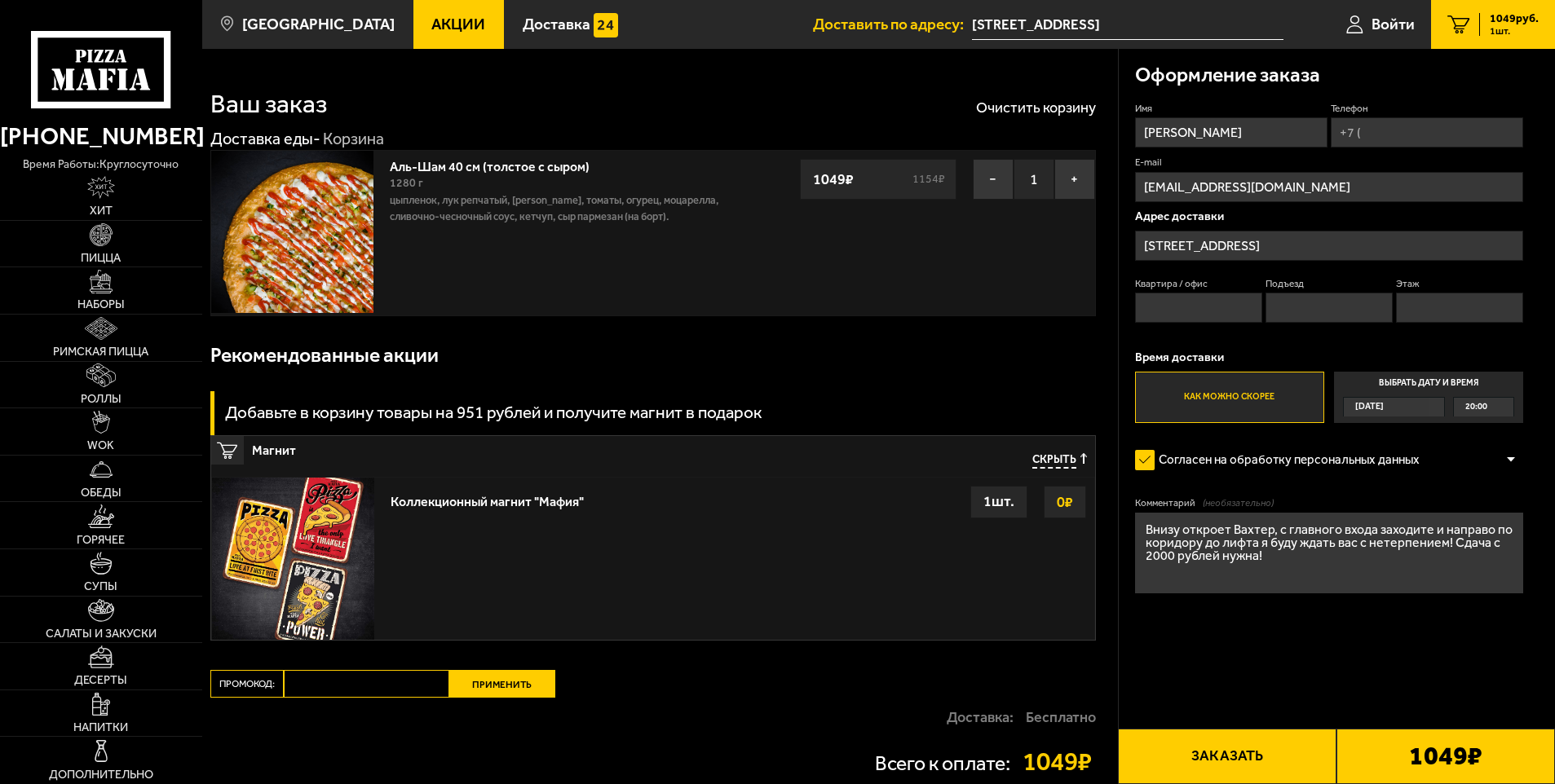
click at [1388, 141] on input "Телефон" at bounding box center [1427, 133] width 192 height 31
type input "[PHONE_NUMBER]"
type input "192"
type input "1"
type input "11"
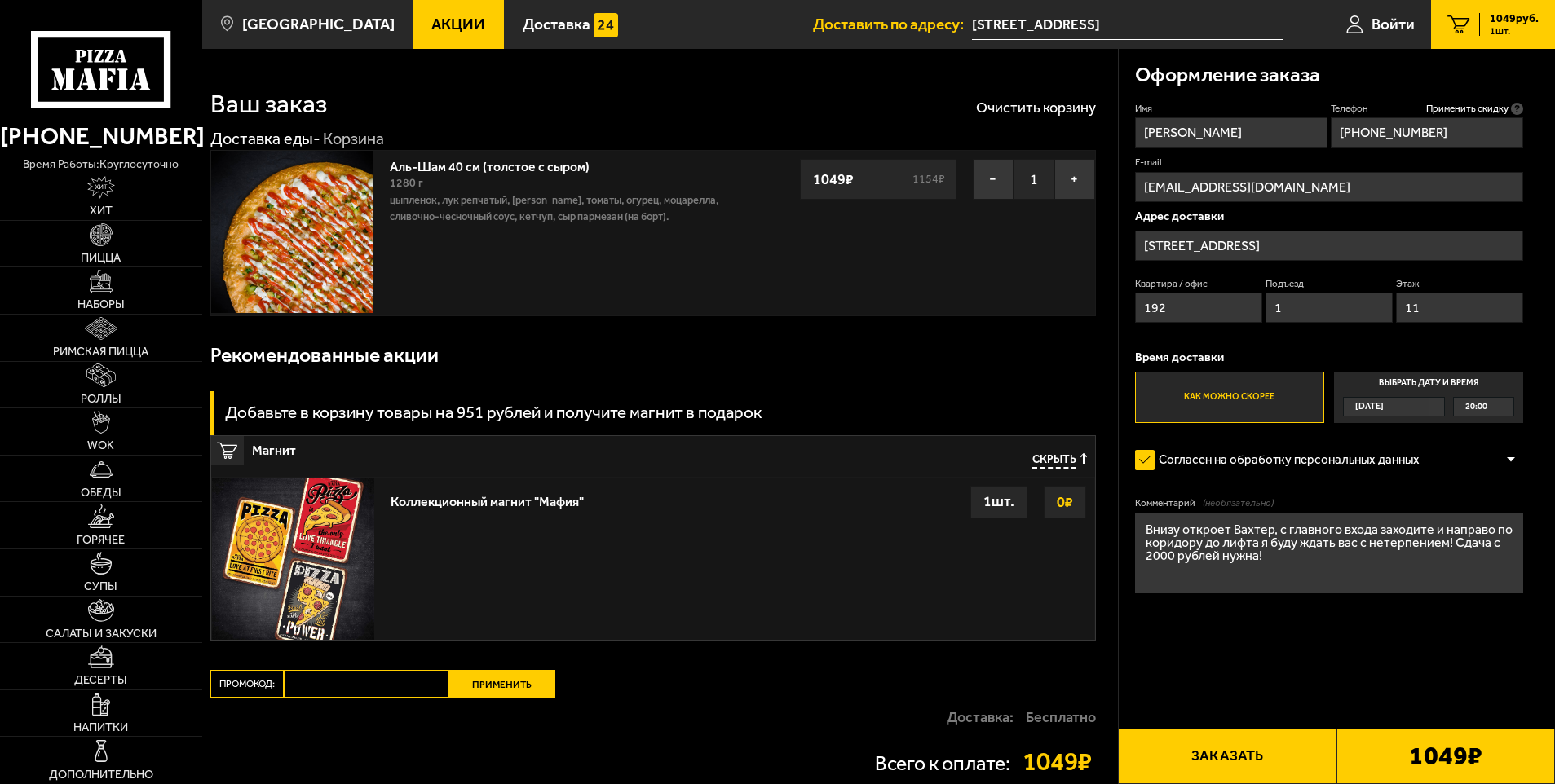
click at [1286, 561] on textarea "Внизу откроет Вахтер, с главного входа заходите и направо по коридору до лифта …" at bounding box center [1330, 553] width 389 height 81
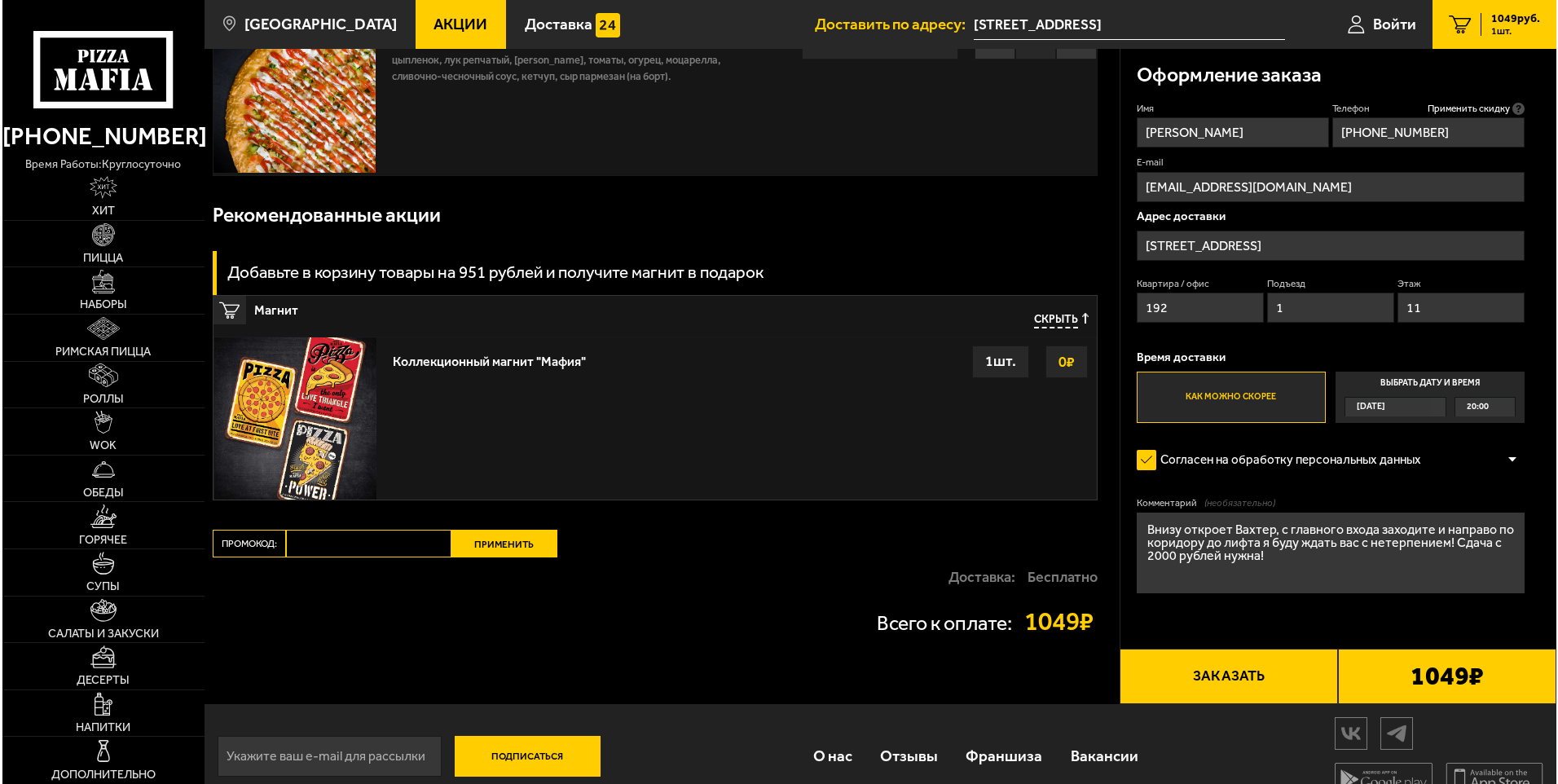
scroll to position [166, 0]
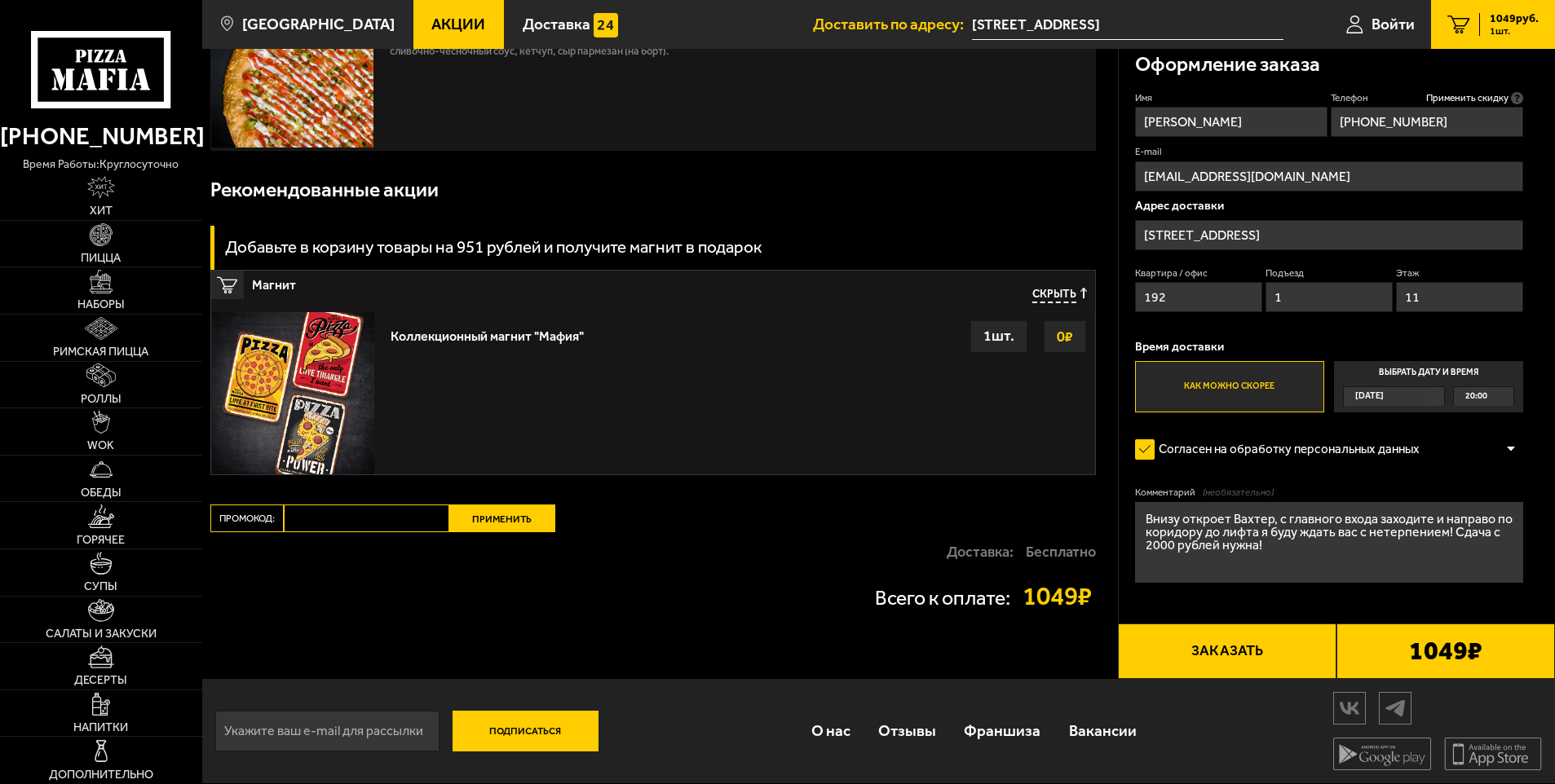
click at [1224, 651] on button "Заказать" at bounding box center [1226, 651] width 218 height 55
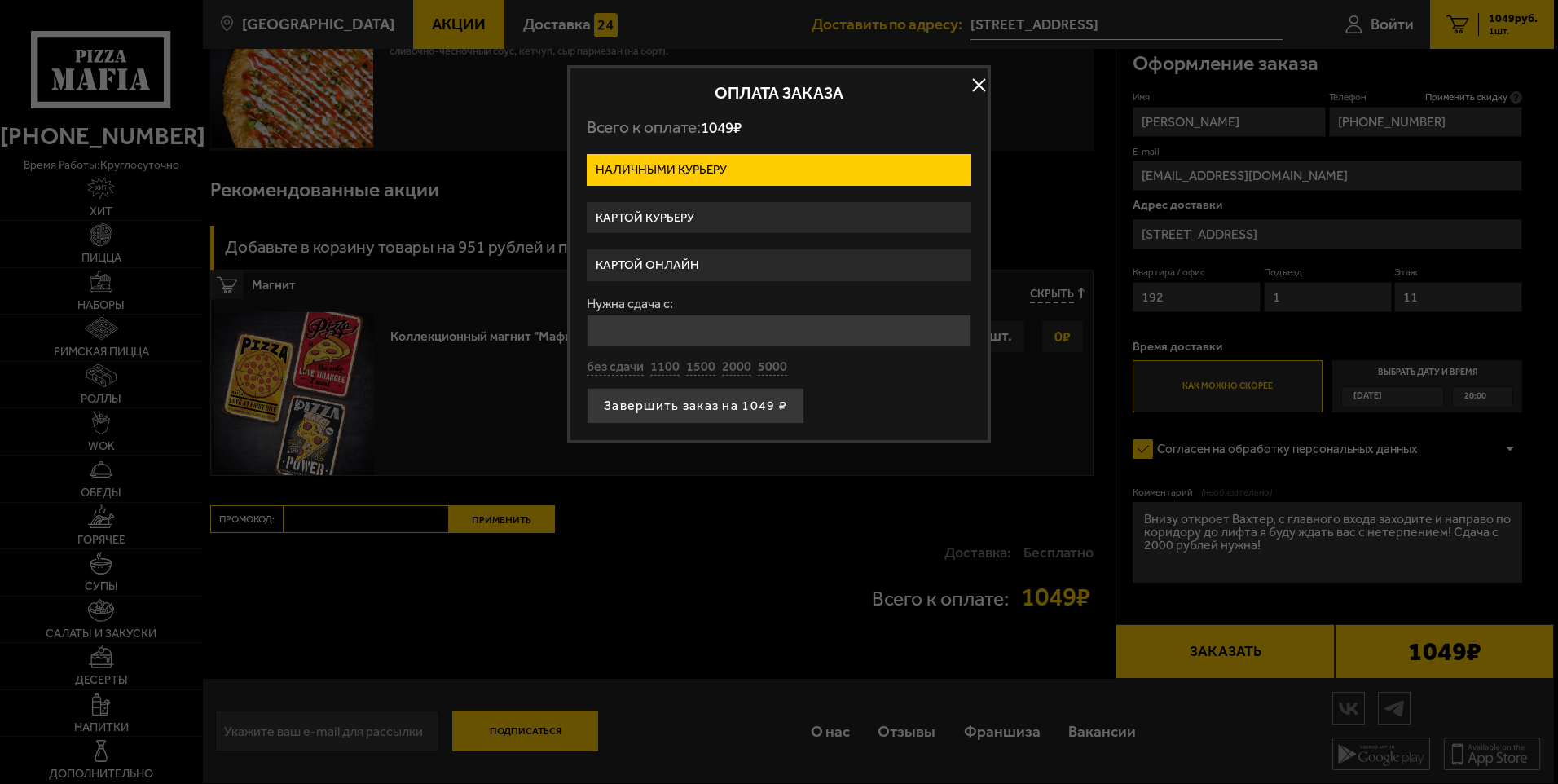
click at [653, 332] on input "Нужна сдача с:" at bounding box center [779, 330] width 385 height 31
type input "2050"
click at [748, 412] on button "Завершить заказ на 1049 ₽" at bounding box center [696, 406] width 217 height 36
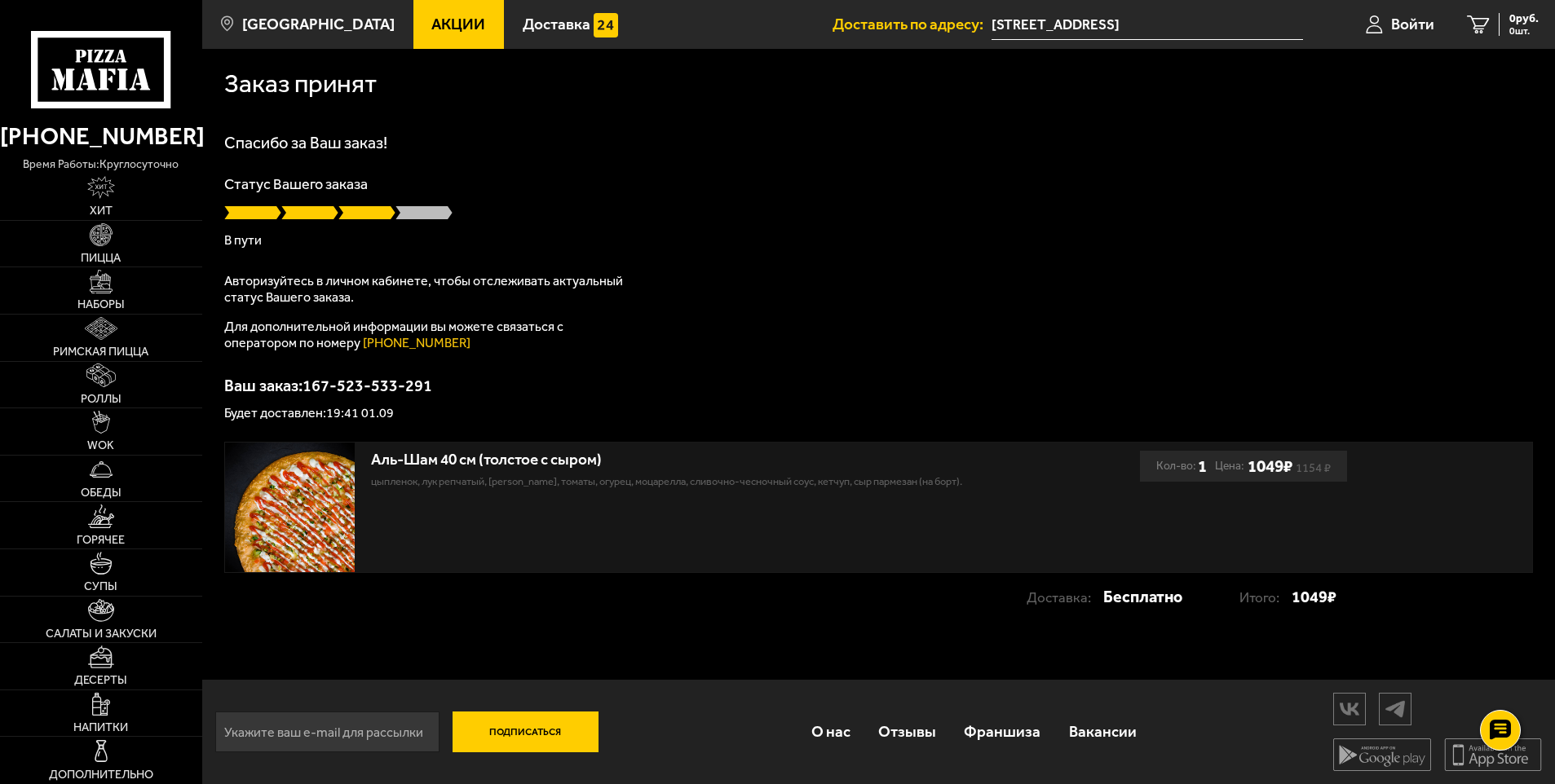
drag, startPoint x: 433, startPoint y: 386, endPoint x: 444, endPoint y: 388, distance: 11.2
click at [444, 388] on p "Ваш заказ: 167-523-533-291" at bounding box center [879, 385] width 1309 height 16
